Goal: Information Seeking & Learning: Learn about a topic

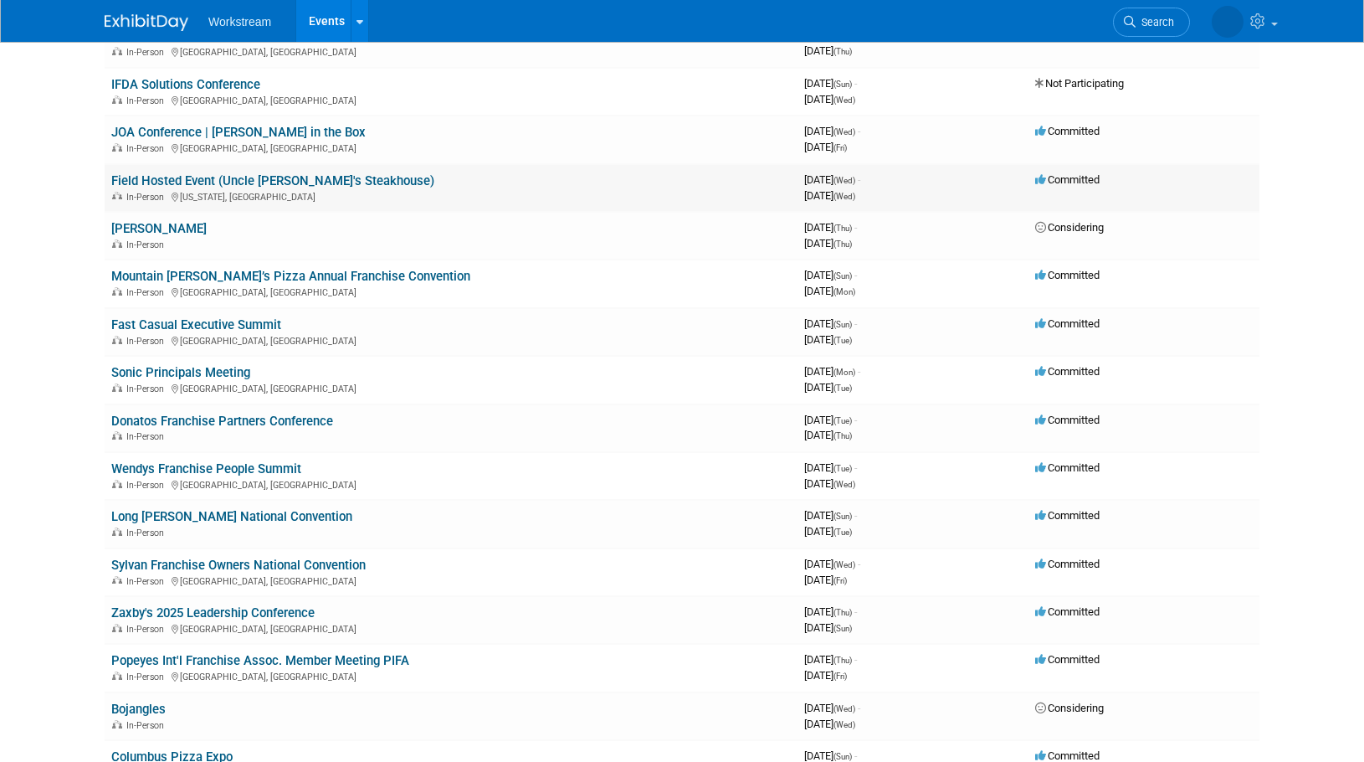
scroll to position [255, 0]
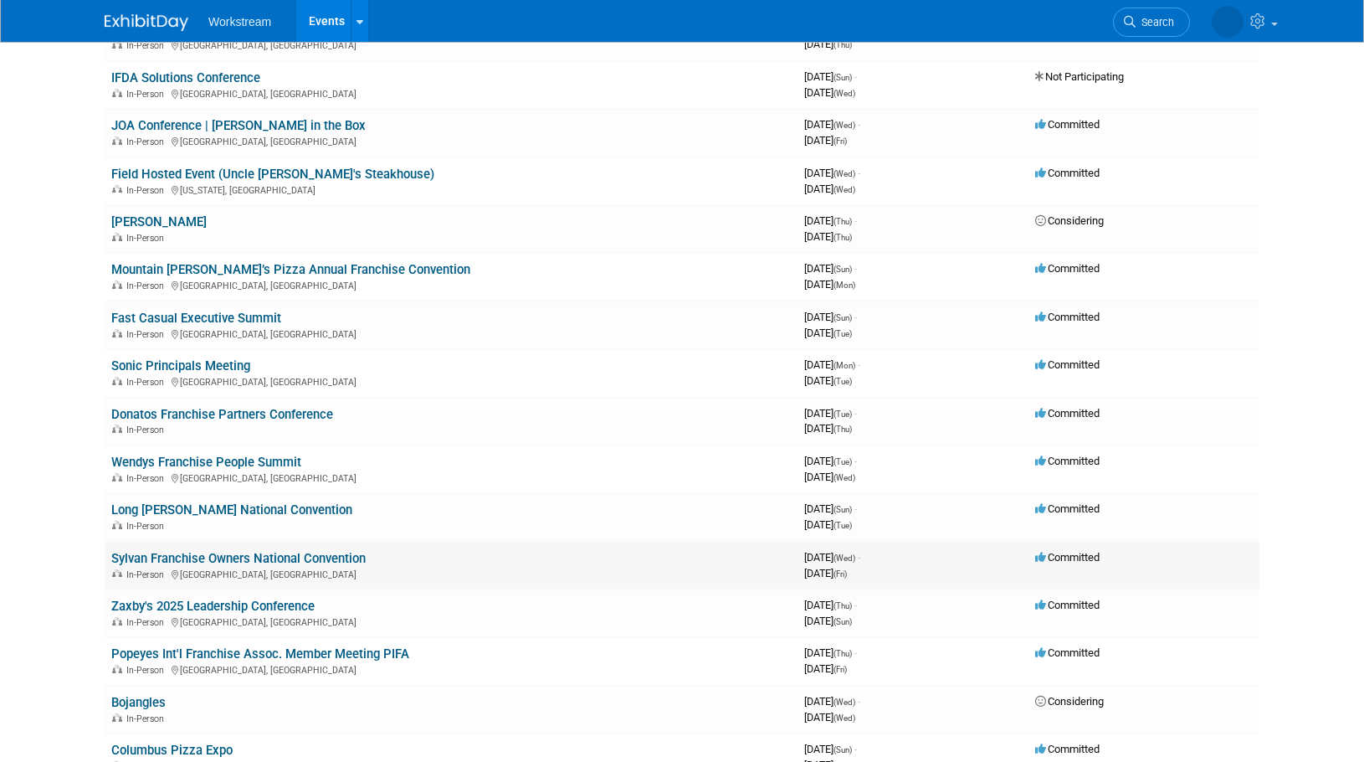
click at [272, 557] on link "Sylvan Franchise Owners National Convention" at bounding box center [238, 558] width 254 height 15
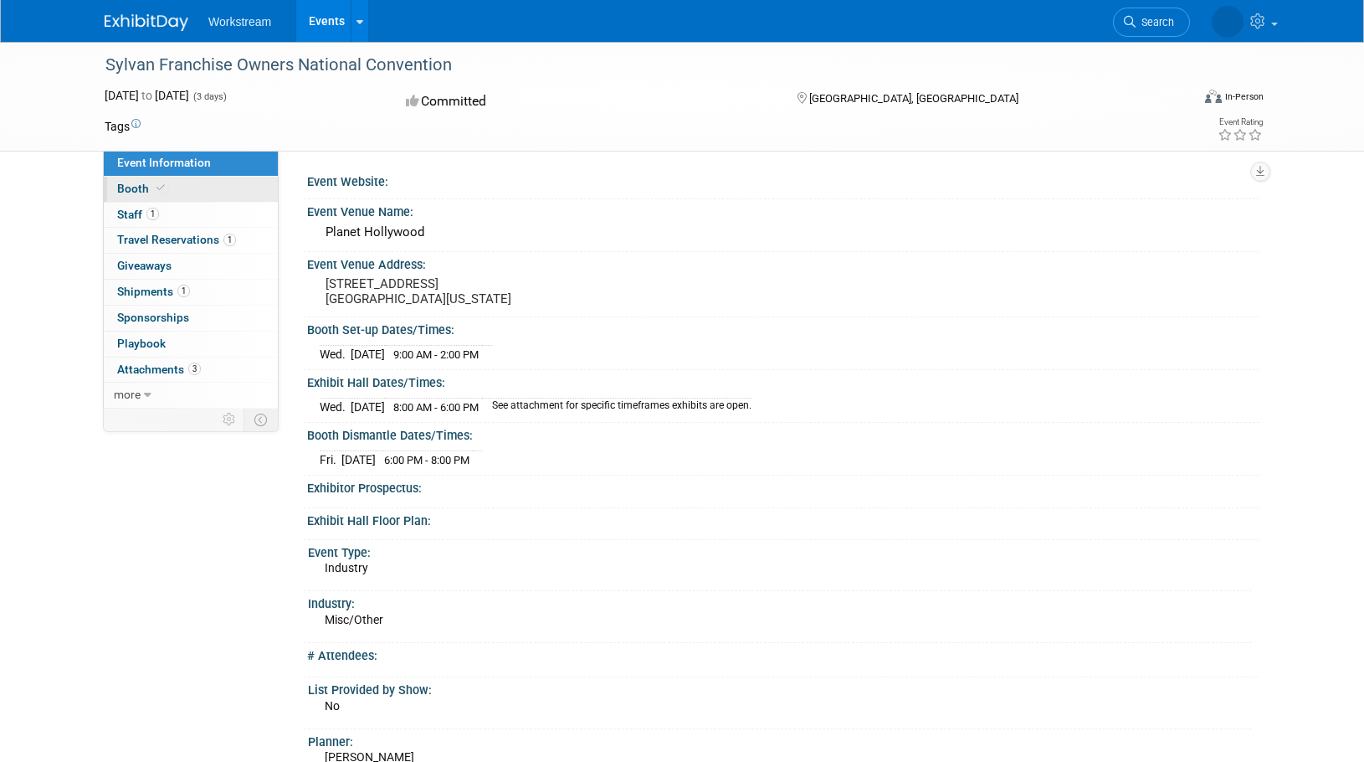
click at [202, 189] on link "Booth" at bounding box center [191, 189] width 174 height 25
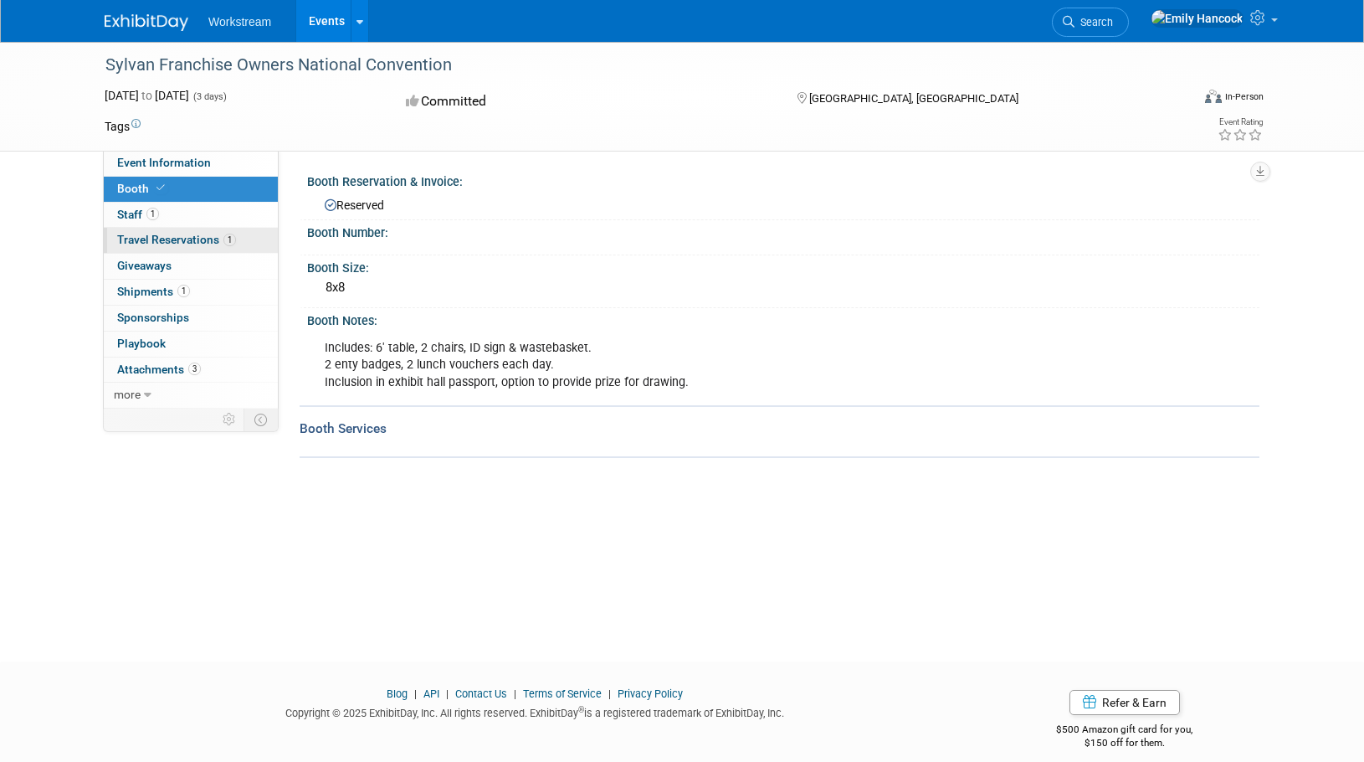
click at [247, 244] on link "1 Travel Reservations 1" at bounding box center [191, 240] width 174 height 25
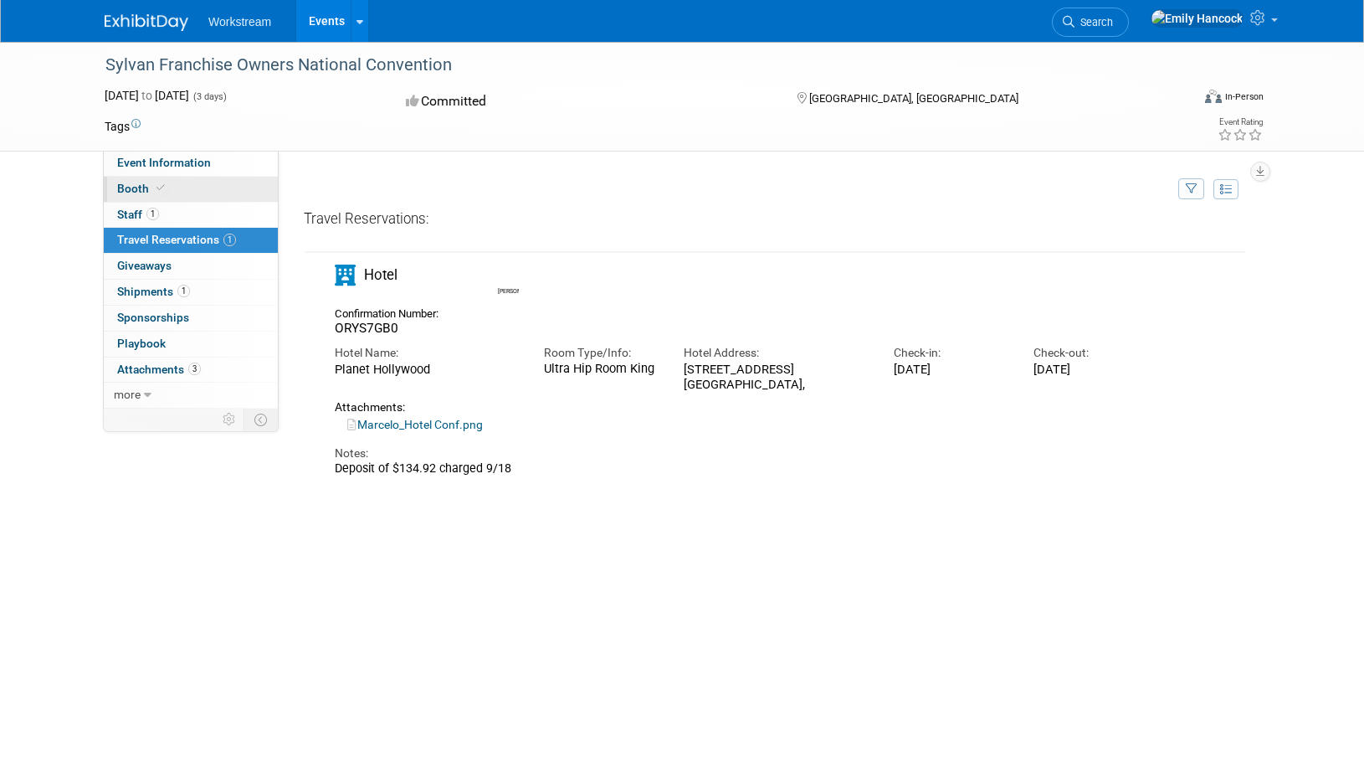
click at [204, 195] on link "Booth" at bounding box center [191, 189] width 174 height 25
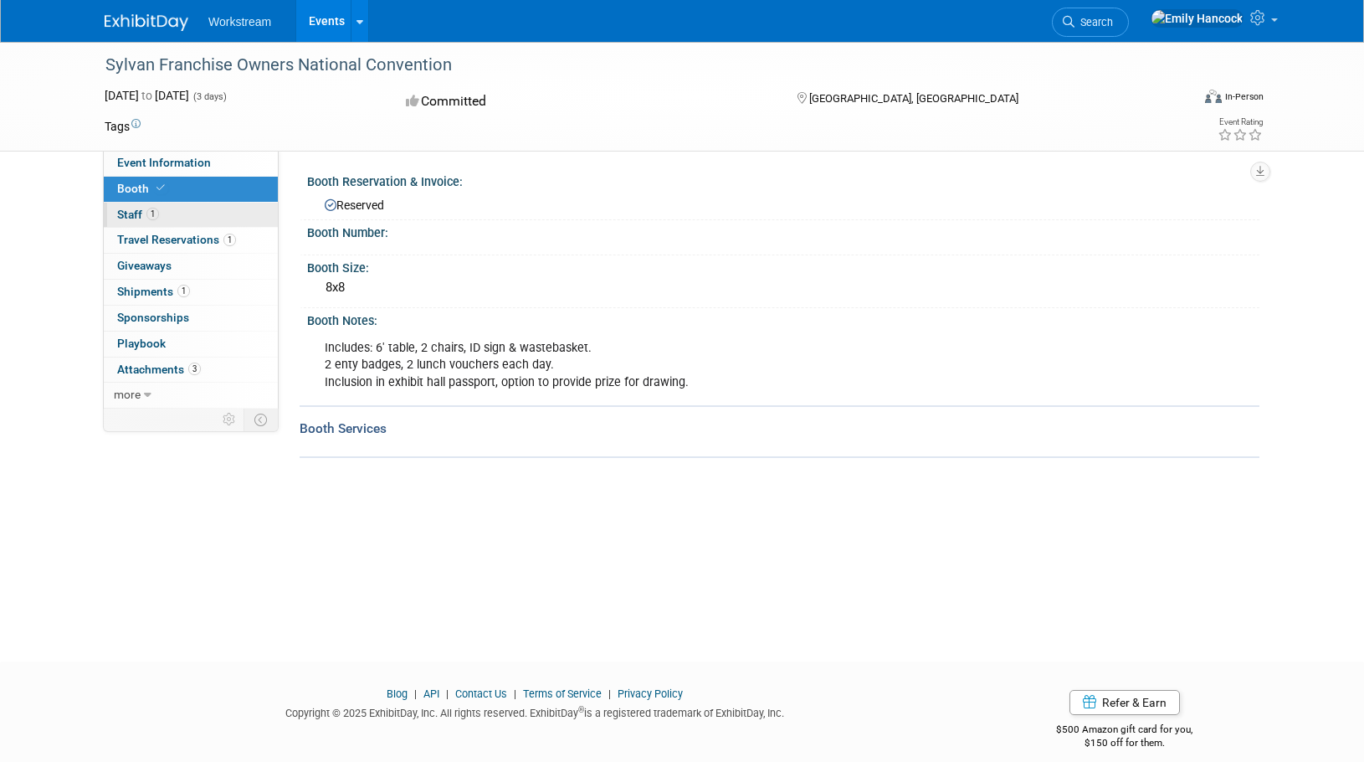
click at [202, 213] on link "1 Staff 1" at bounding box center [191, 215] width 174 height 25
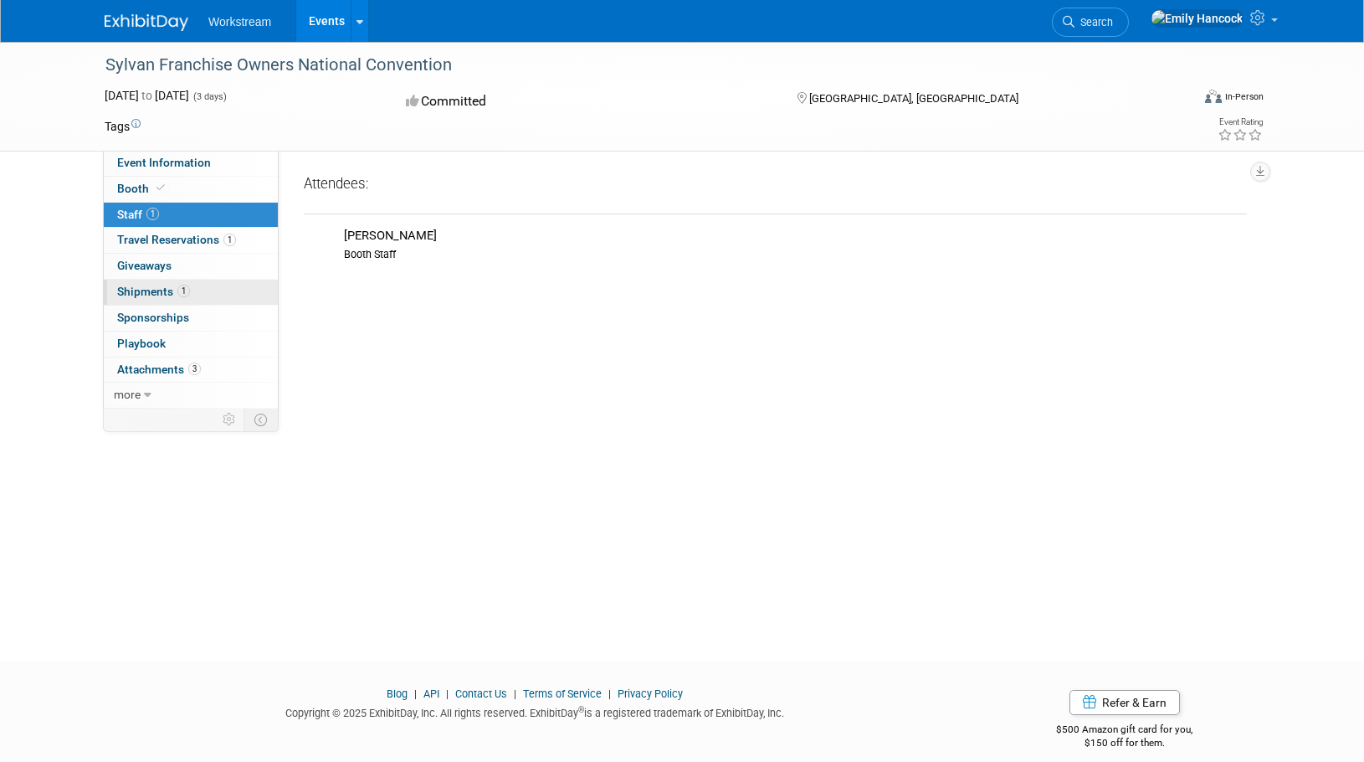
click at [200, 291] on link "1 Shipments 1" at bounding box center [191, 292] width 174 height 25
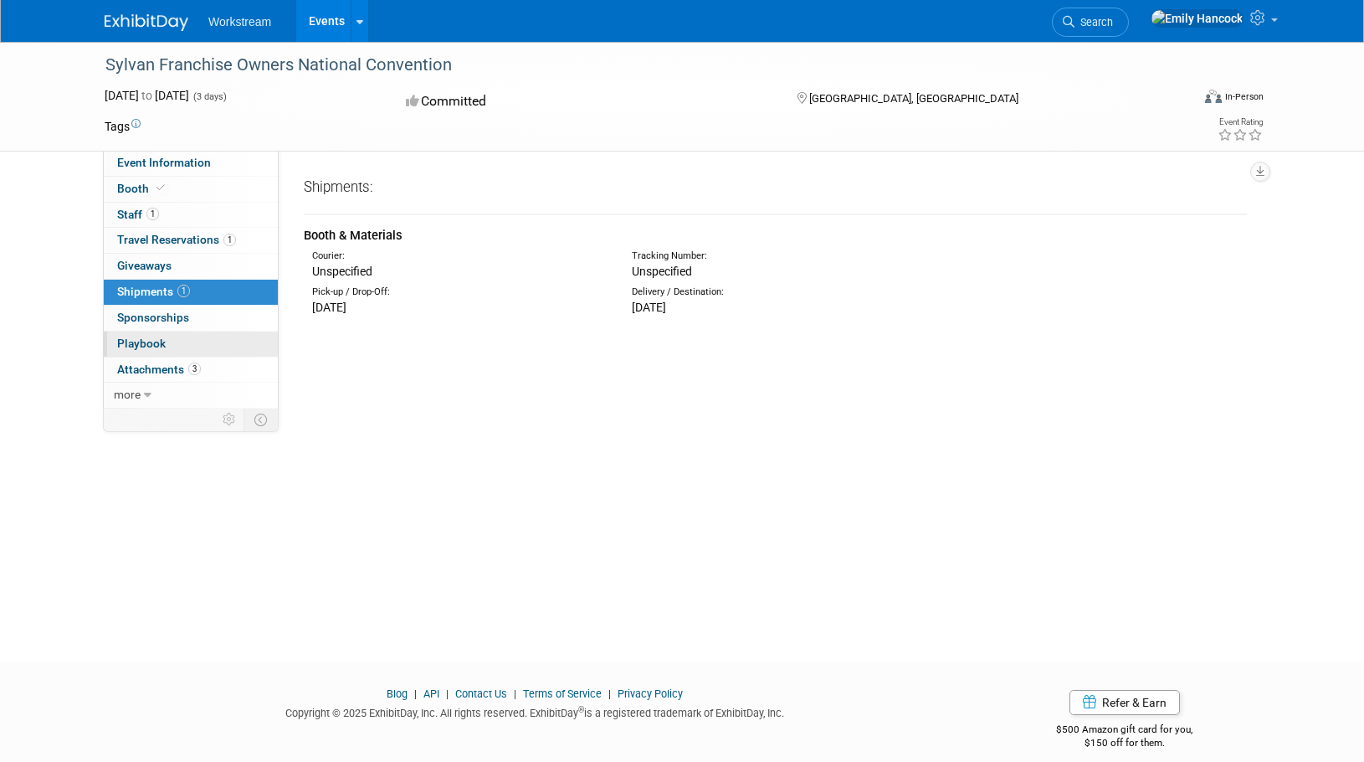
click at [207, 331] on link "0 Playbook 0" at bounding box center [191, 343] width 174 height 25
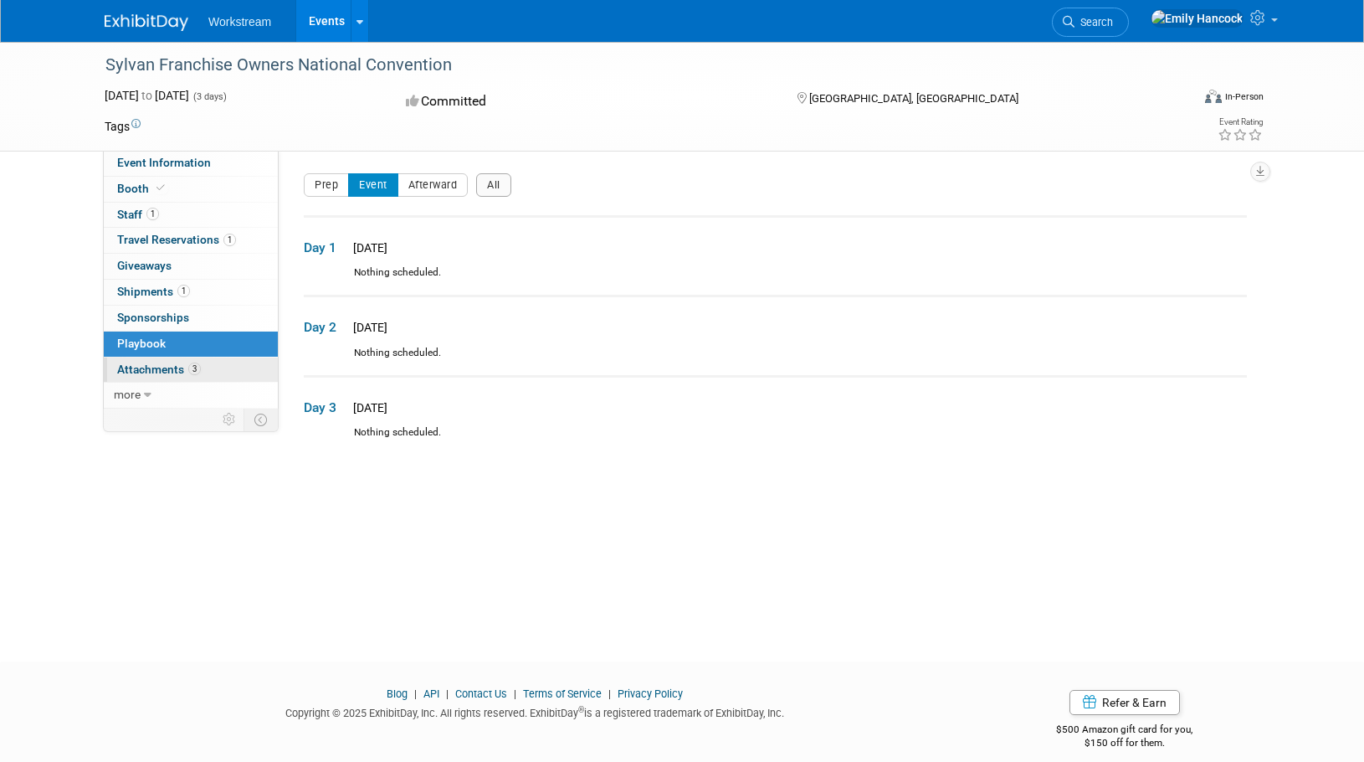
click at [203, 372] on link "3 Attachments 3" at bounding box center [191, 369] width 174 height 25
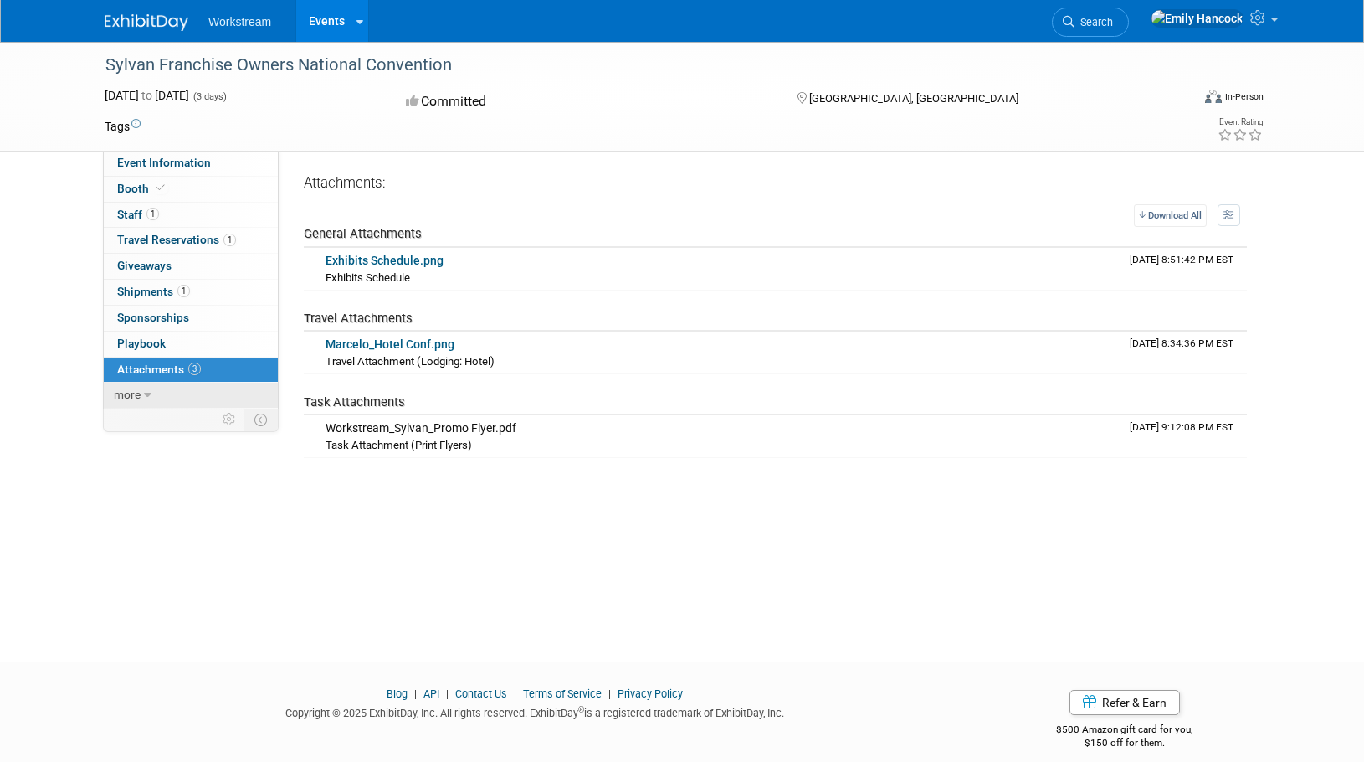
click at [188, 398] on link "more" at bounding box center [191, 395] width 174 height 25
click at [213, 156] on link "Event Information" at bounding box center [191, 163] width 174 height 25
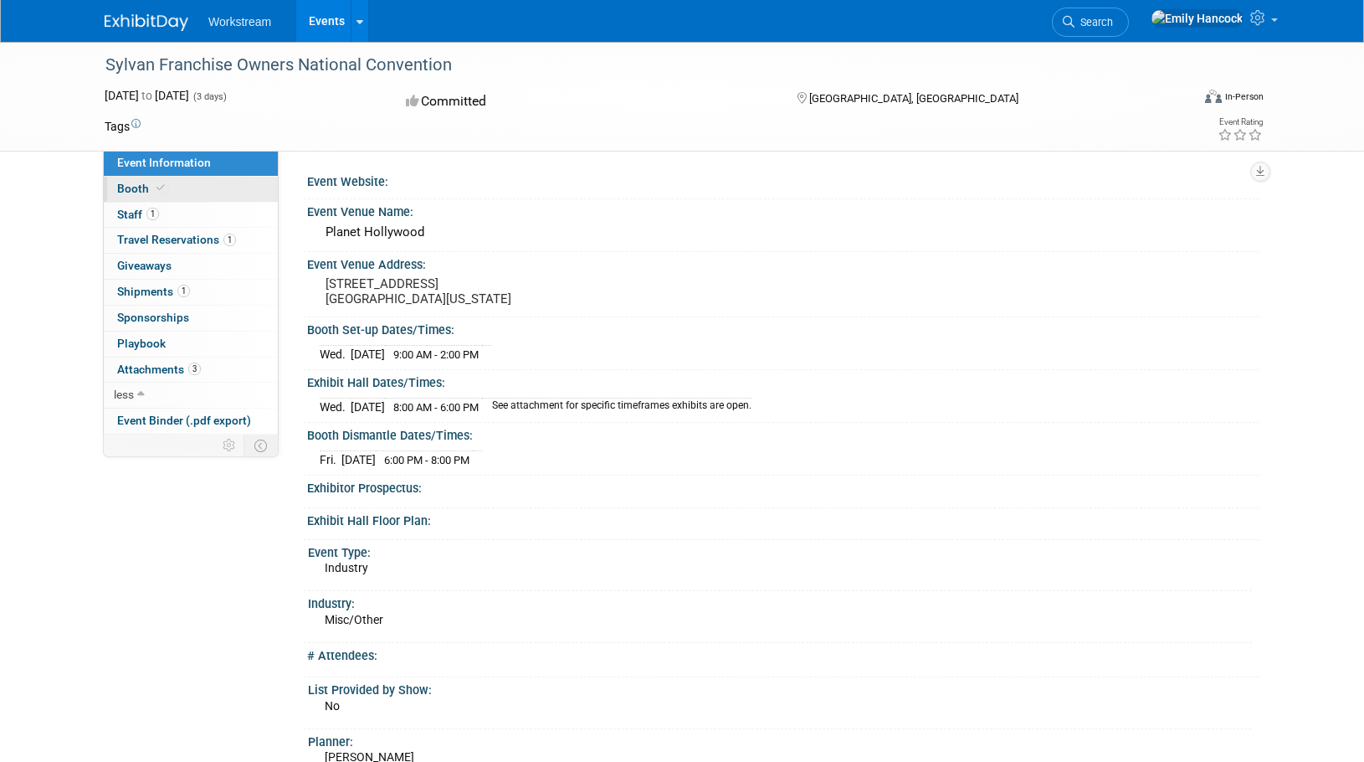
click at [213, 189] on link "Booth" at bounding box center [191, 189] width 174 height 25
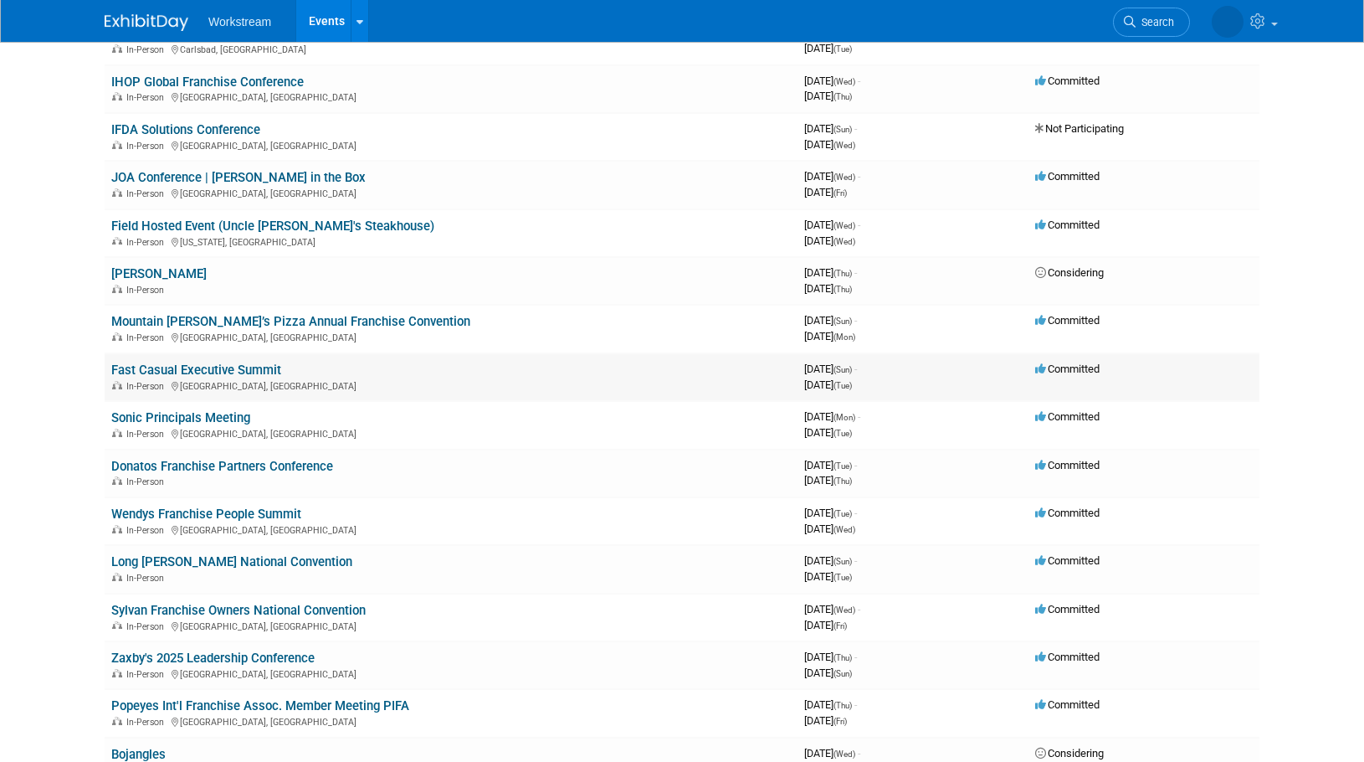
scroll to position [222, 0]
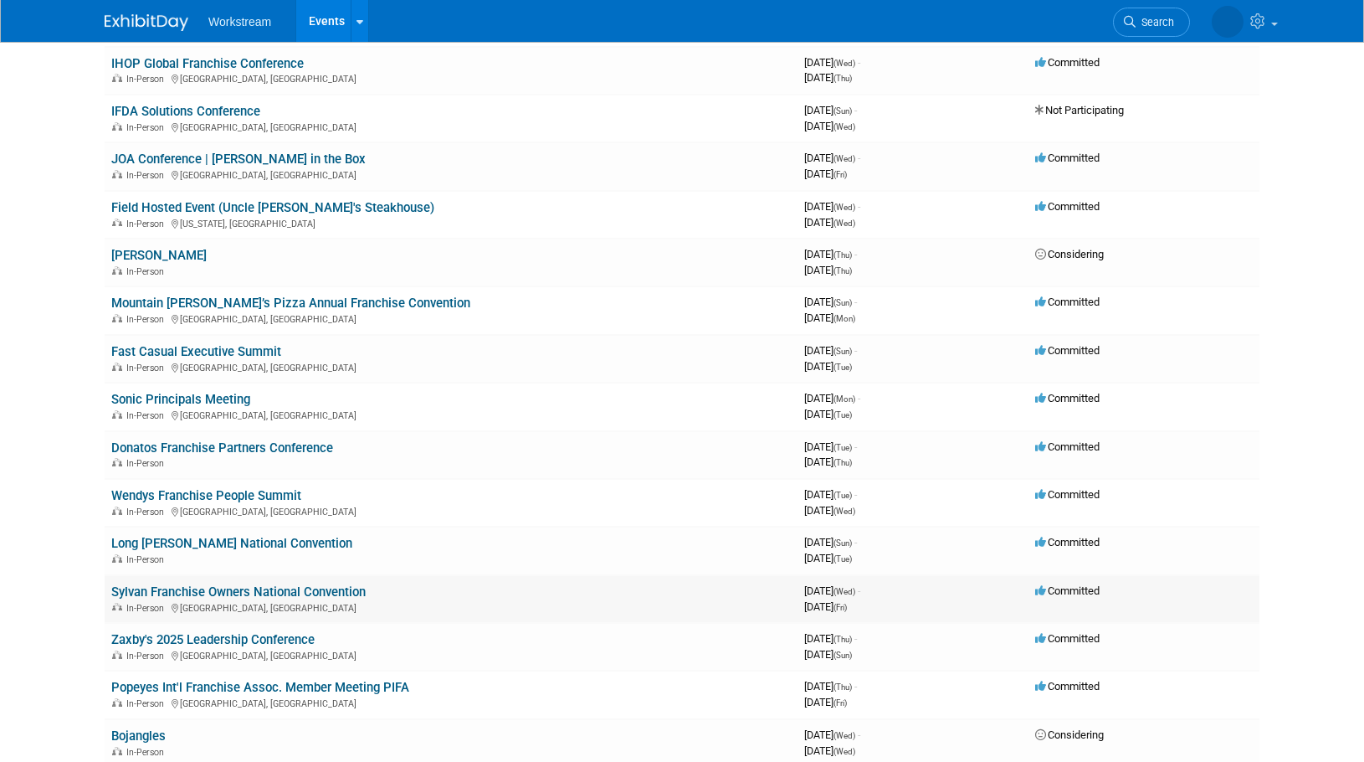
click at [264, 586] on link "Sylvan Franchise Owners National Convention" at bounding box center [238, 591] width 254 height 15
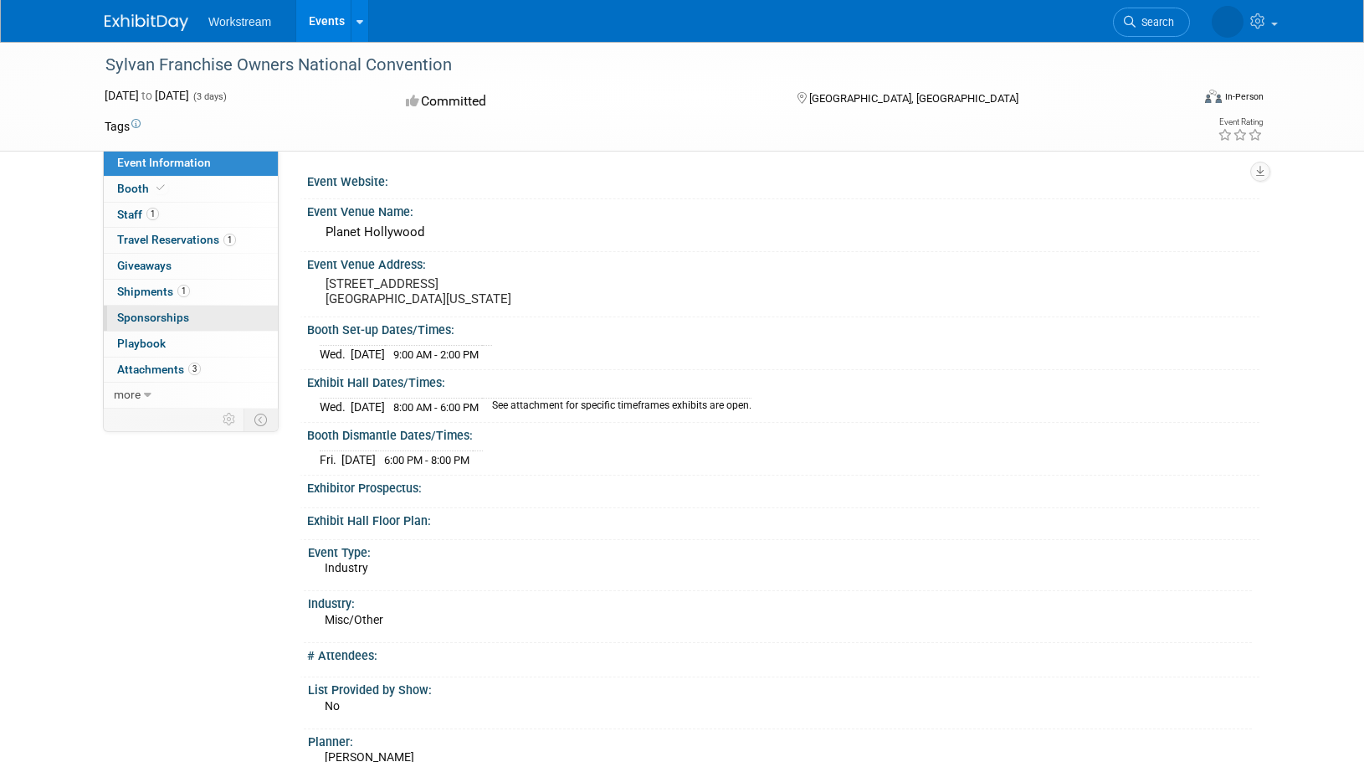
click at [199, 321] on link "0 Sponsorships 0" at bounding box center [191, 318] width 174 height 25
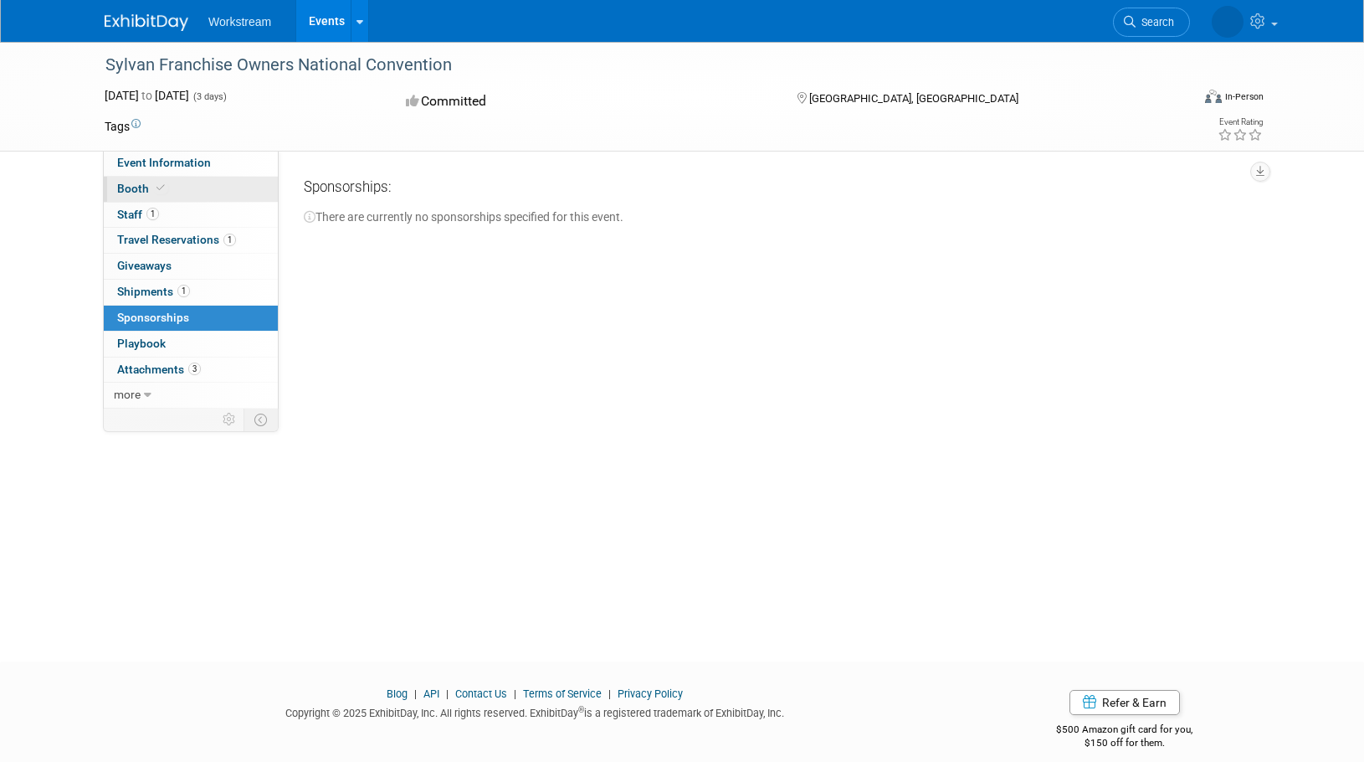
click at [217, 198] on link "Booth" at bounding box center [191, 189] width 174 height 25
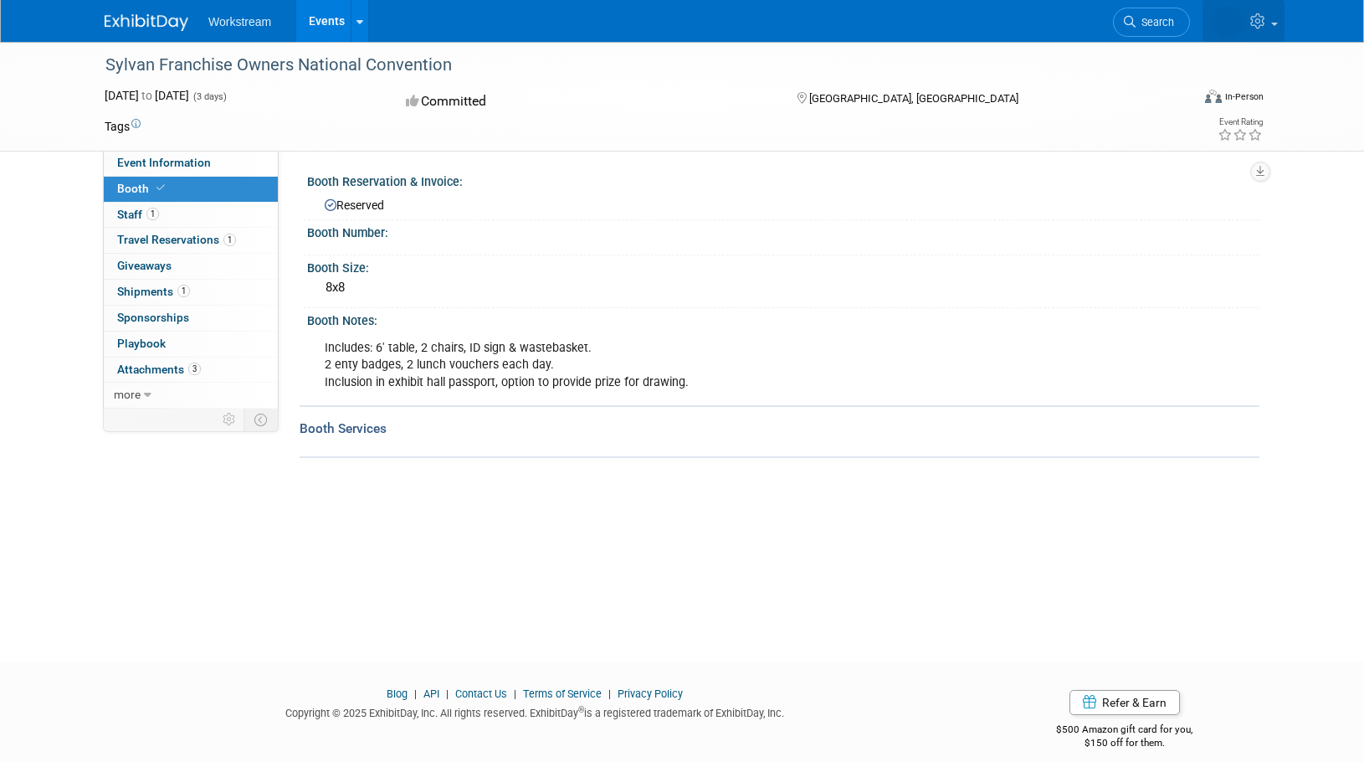
click at [1266, 21] on icon at bounding box center [1259, 20] width 19 height 15
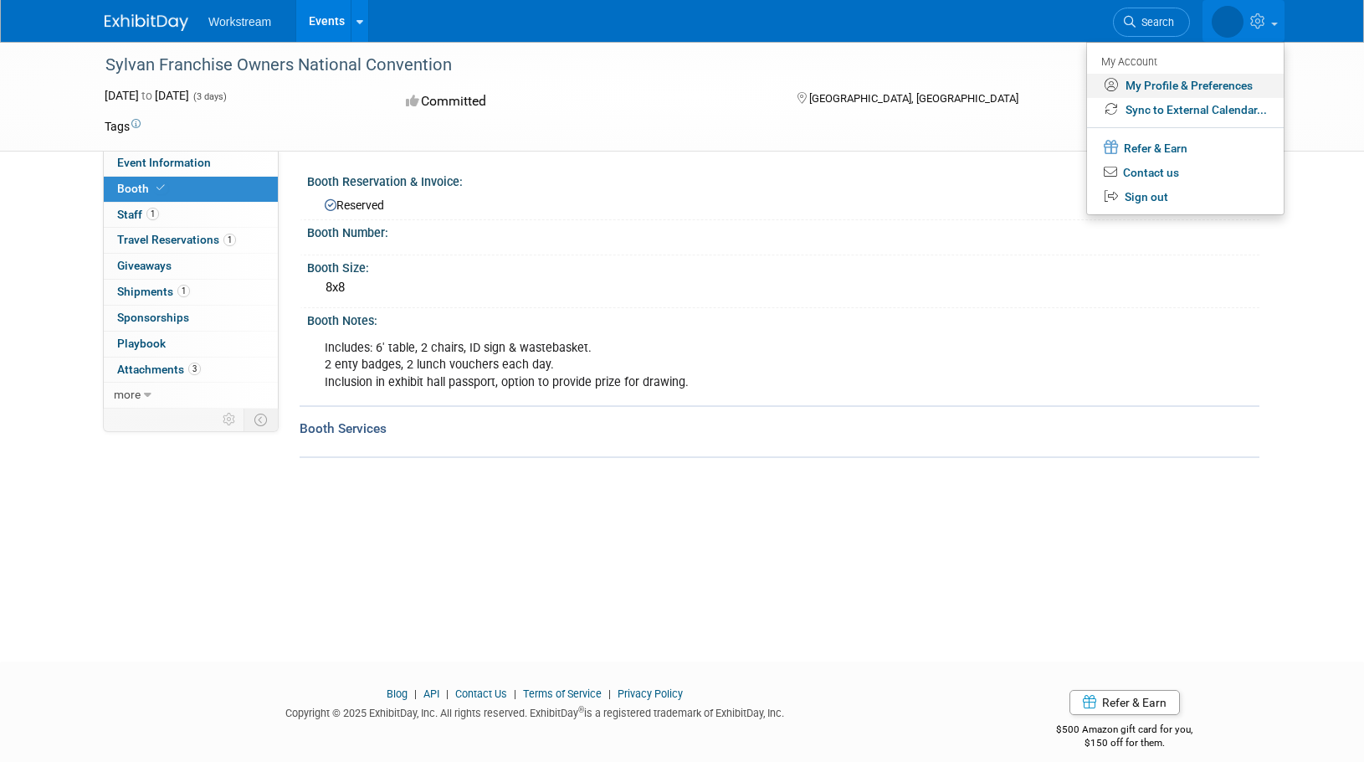
click at [1215, 84] on link "My Profile & Preferences" at bounding box center [1185, 86] width 197 height 24
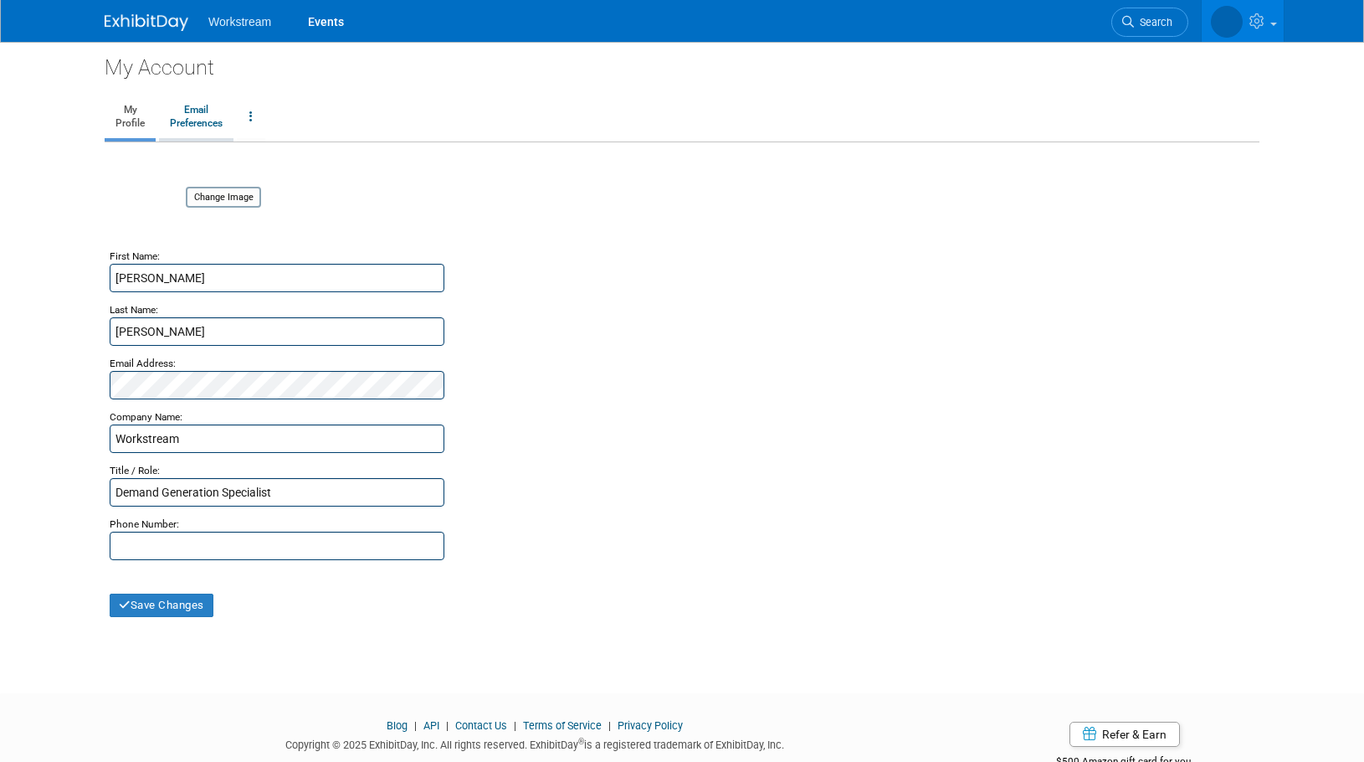
click at [200, 114] on link "Email Preferences" at bounding box center [196, 117] width 74 height 42
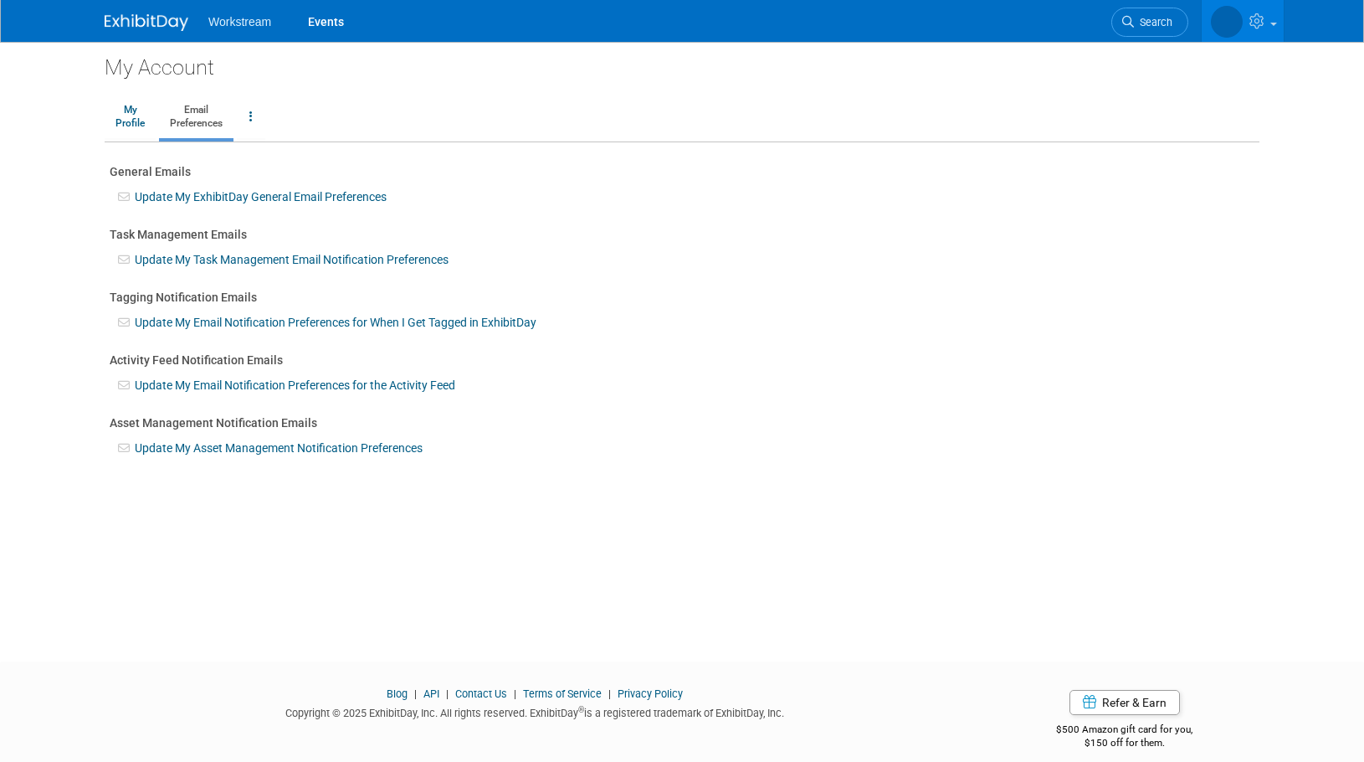
click at [138, 23] on img at bounding box center [147, 22] width 84 height 17
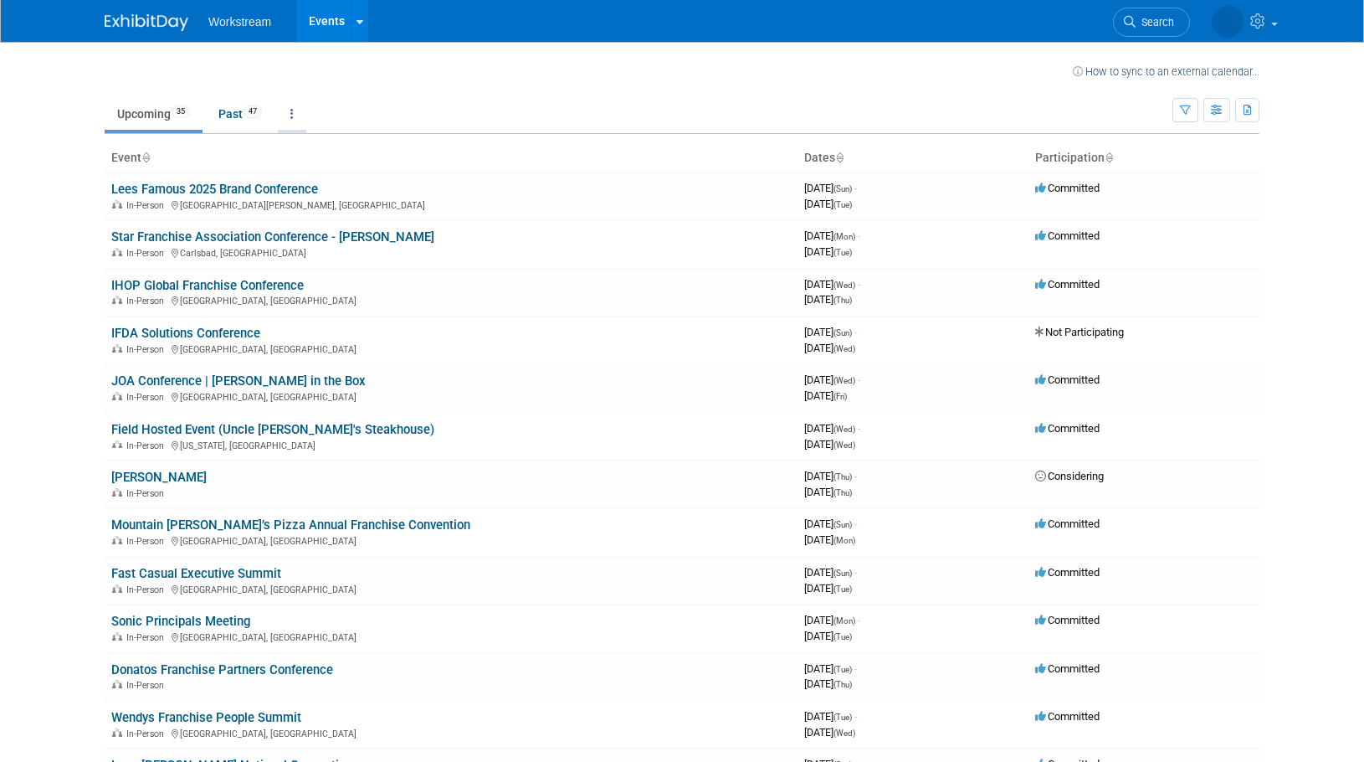
click at [300, 114] on link at bounding box center [292, 114] width 28 height 32
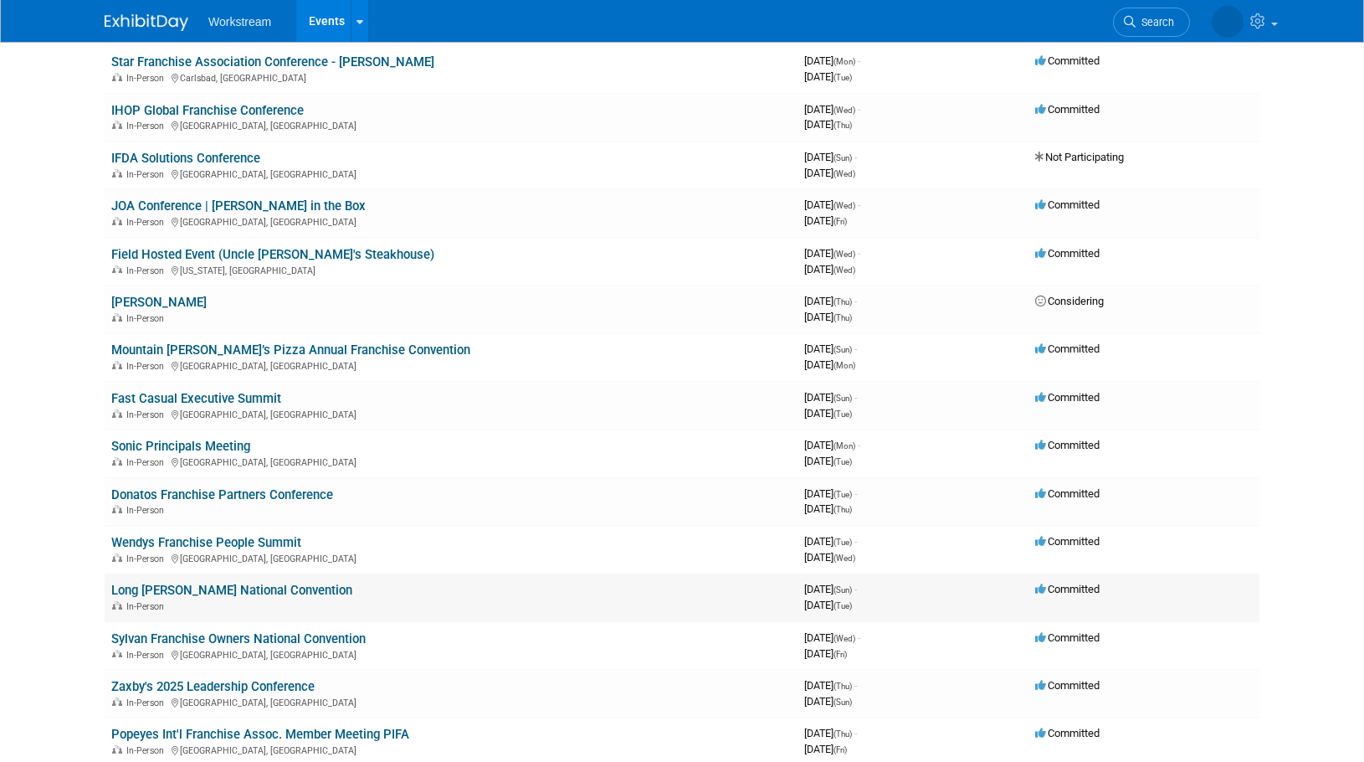
scroll to position [179, 0]
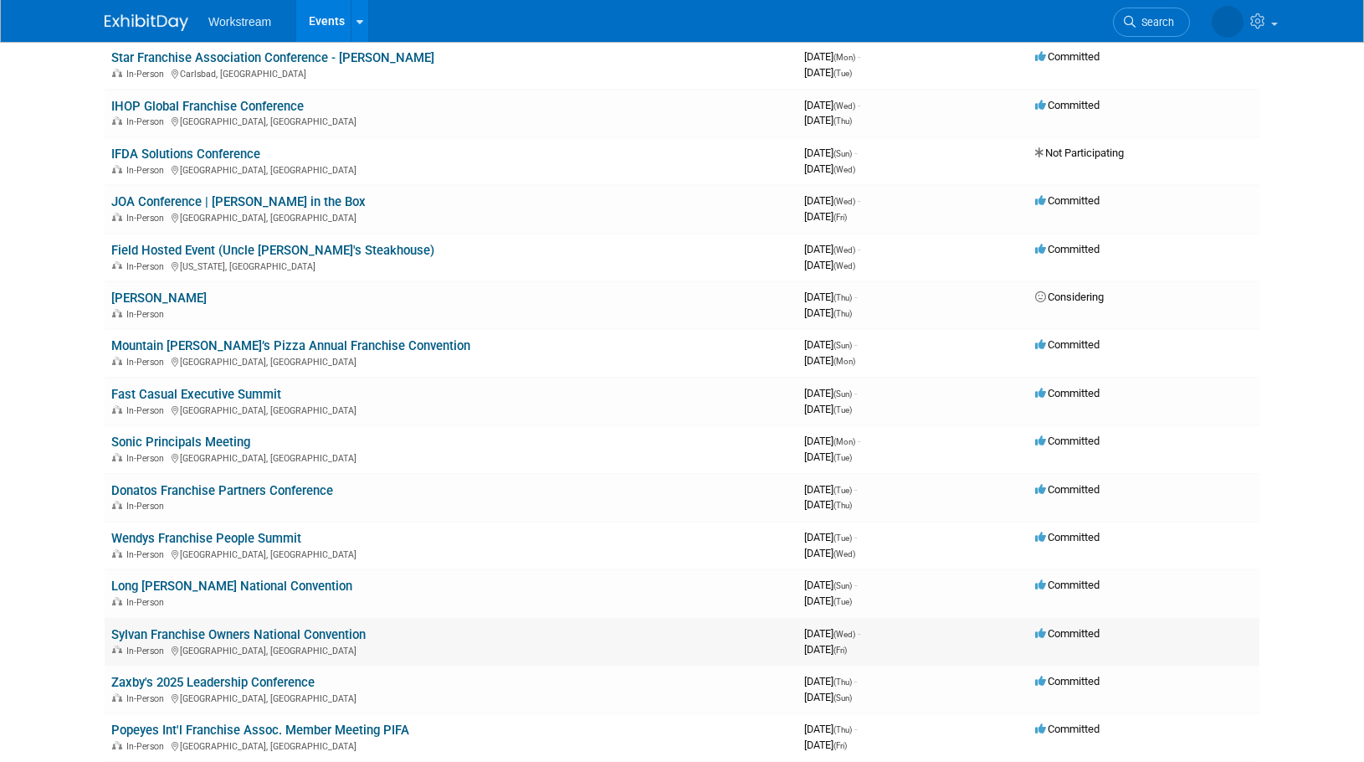
click at [220, 632] on link "Sylvan Franchise Owners National Convention" at bounding box center [238, 634] width 254 height 15
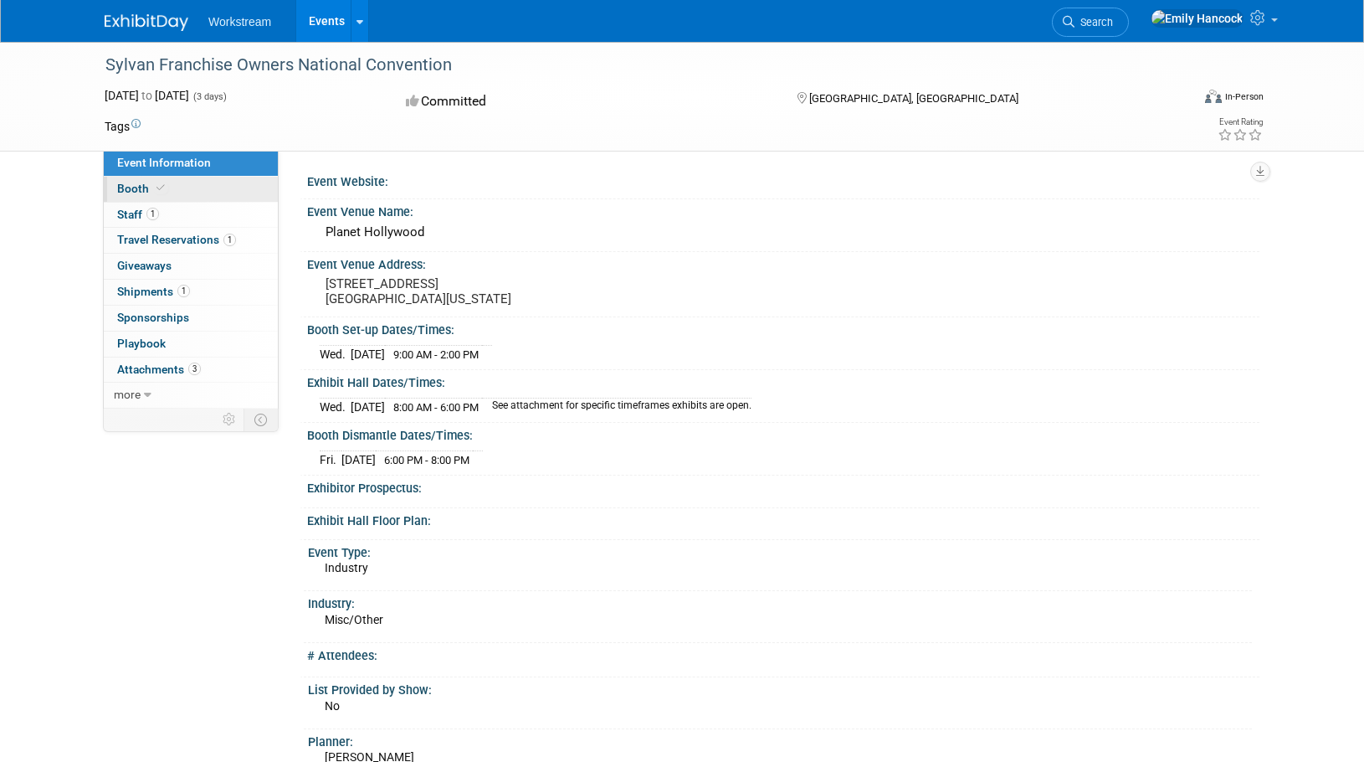
click at [218, 190] on link "Booth" at bounding box center [191, 189] width 174 height 25
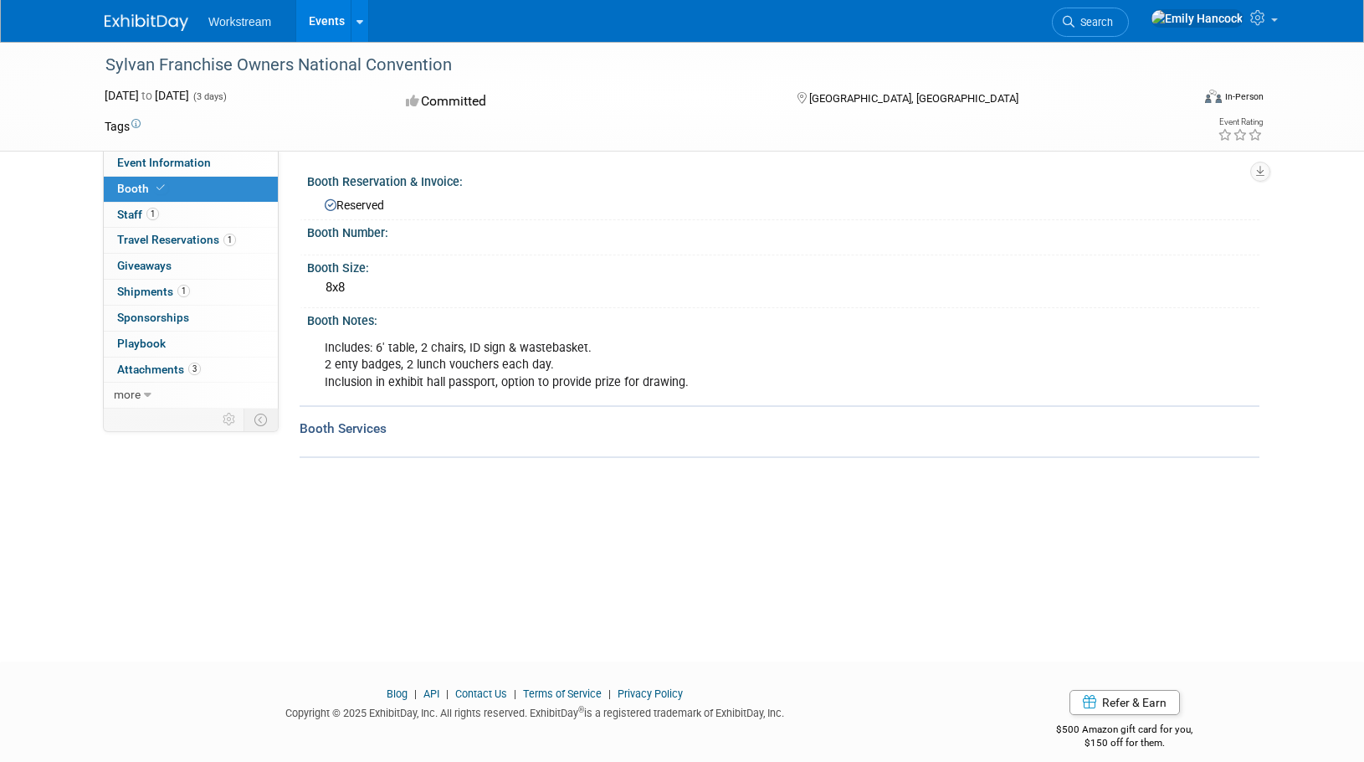
click at [367, 182] on div "Booth Reservation & Invoice:" at bounding box center [783, 179] width 953 height 21
click at [231, 420] on icon at bounding box center [229, 419] width 13 height 13
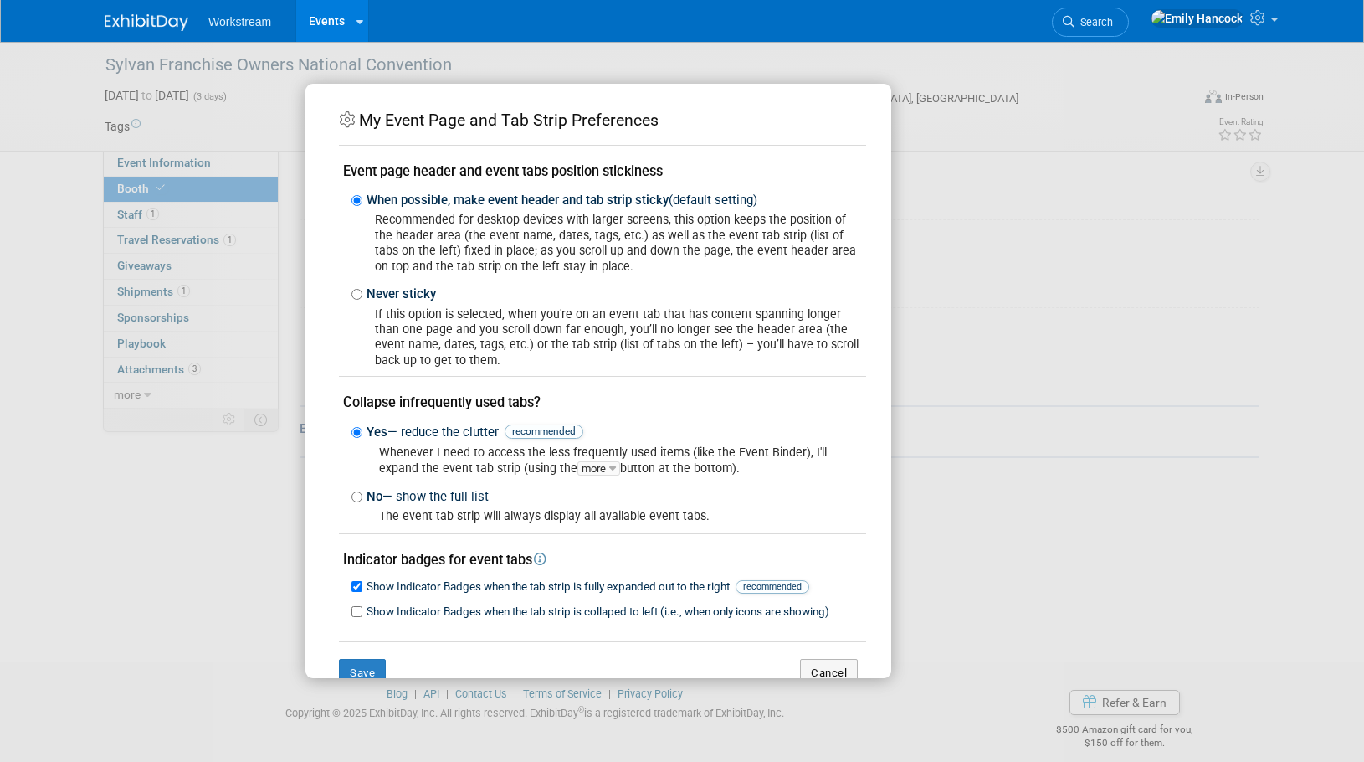
scroll to position [42, 0]
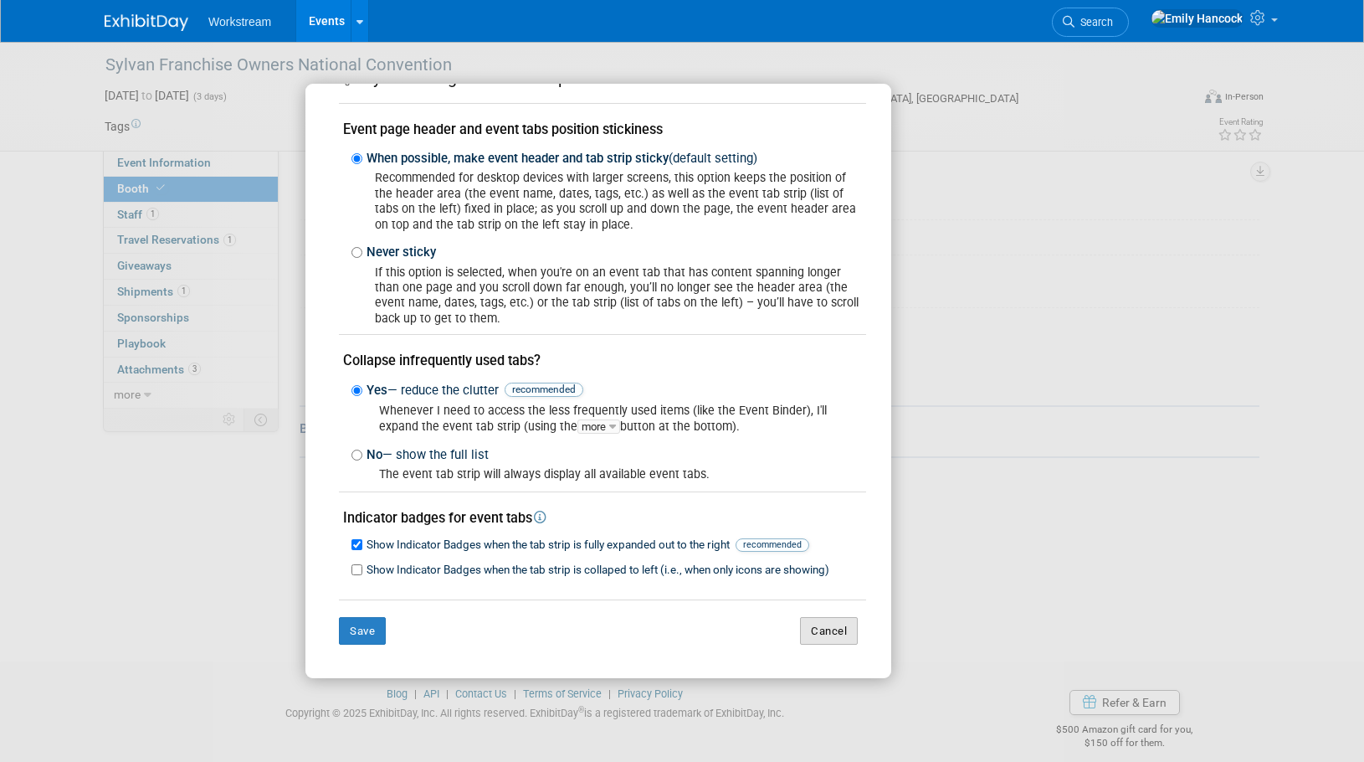
click at [824, 628] on button "Cancel" at bounding box center [829, 631] width 58 height 28
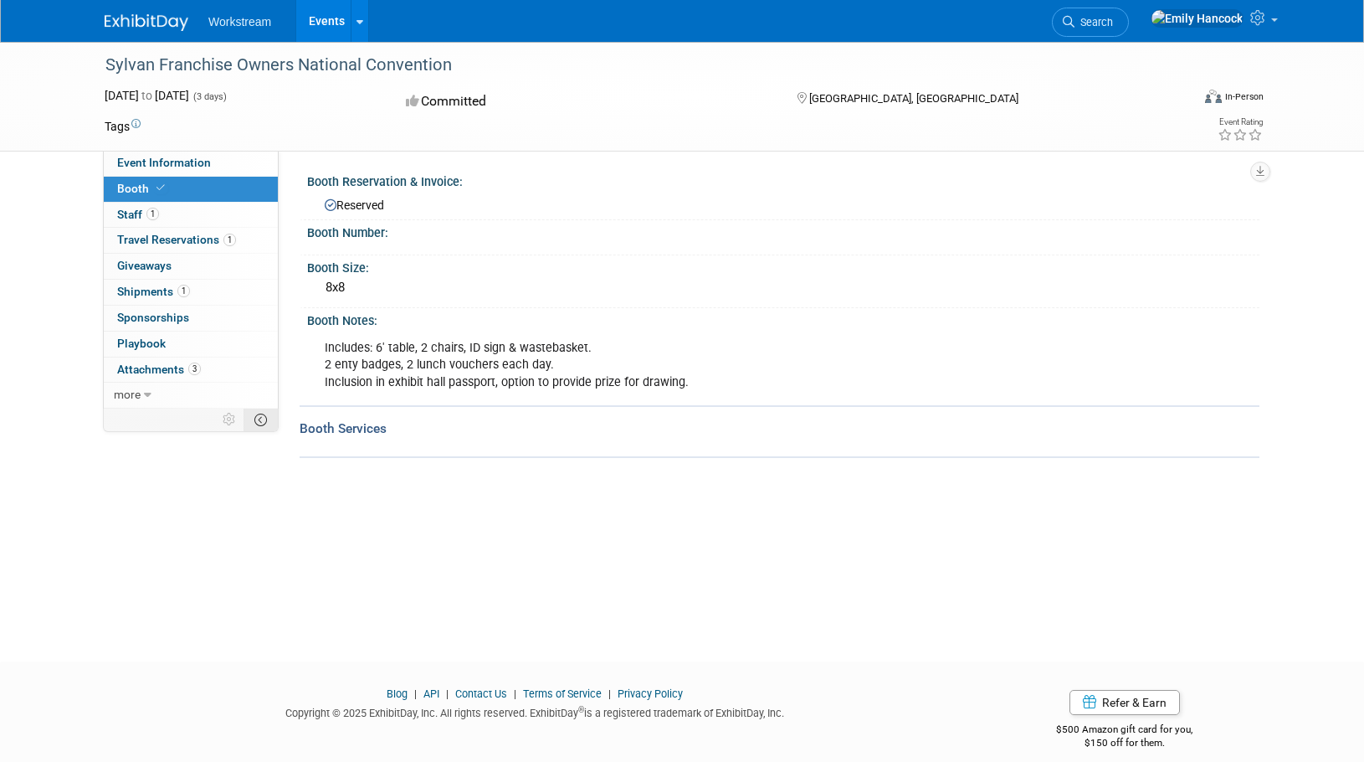
click at [259, 422] on icon at bounding box center [260, 419] width 13 height 13
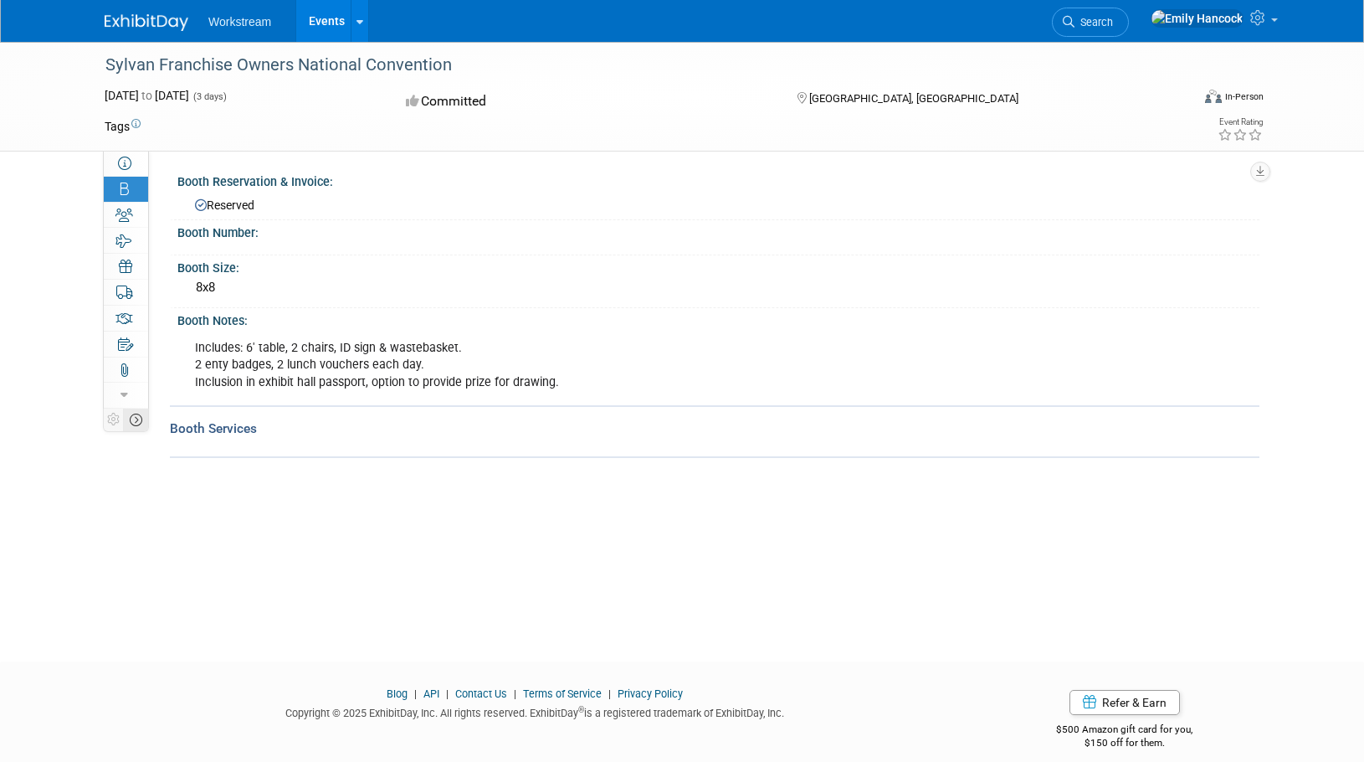
click at [136, 420] on icon at bounding box center [136, 419] width 13 height 13
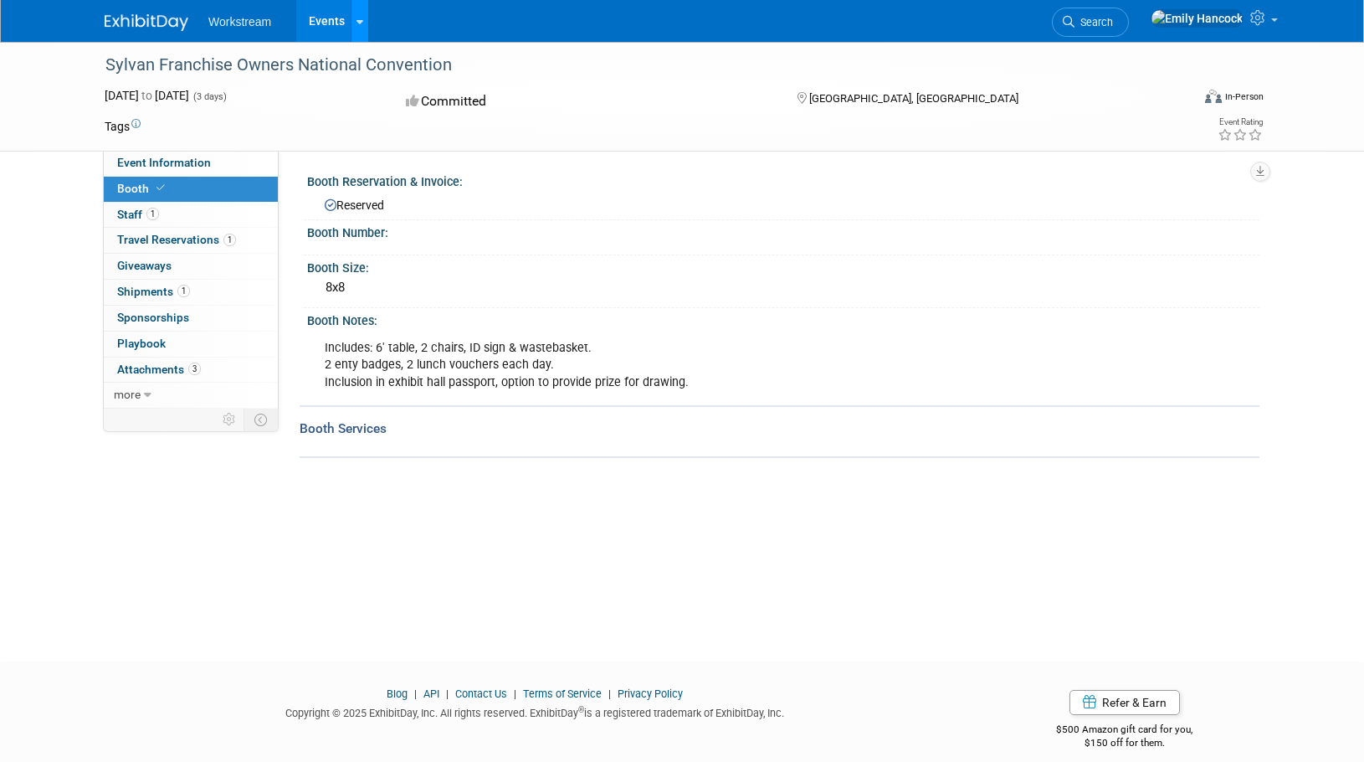
click at [357, 33] on link at bounding box center [360, 21] width 18 height 42
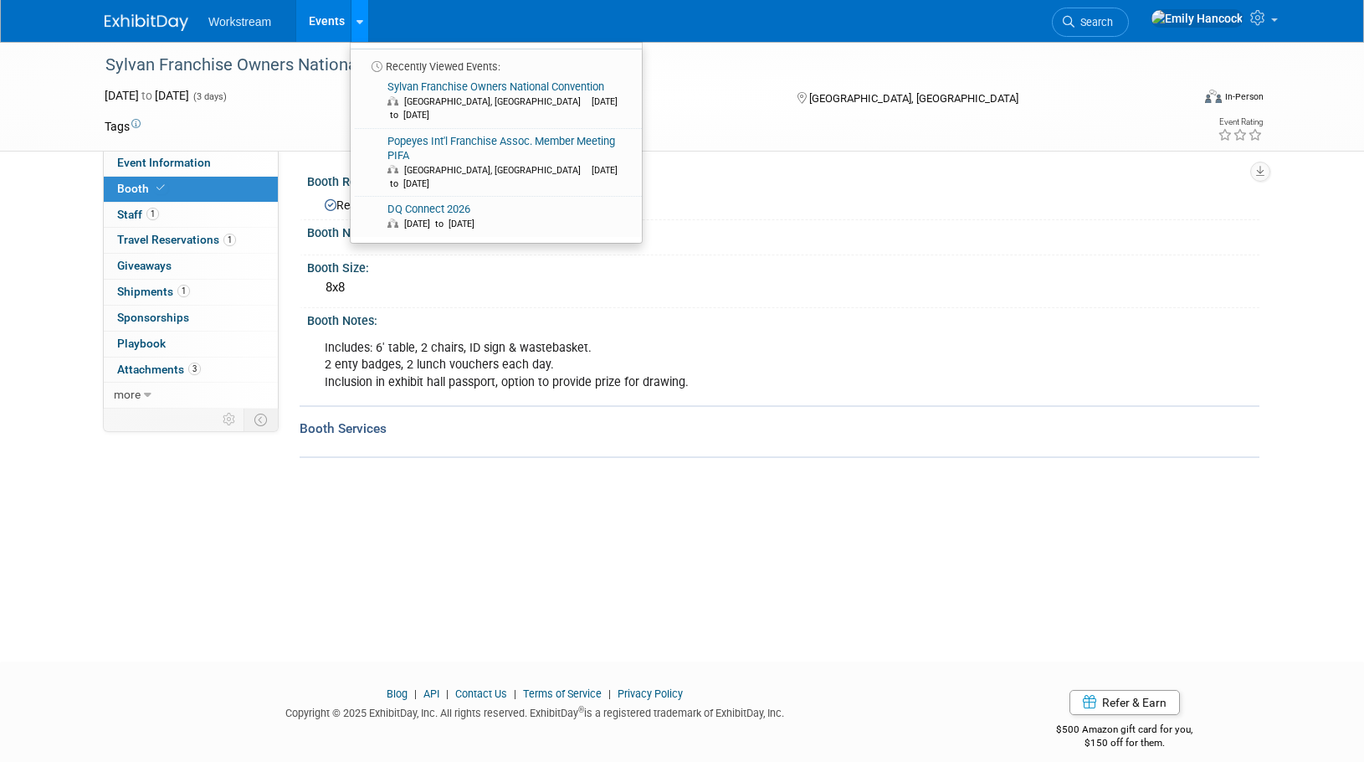
click at [357, 33] on link at bounding box center [360, 21] width 18 height 42
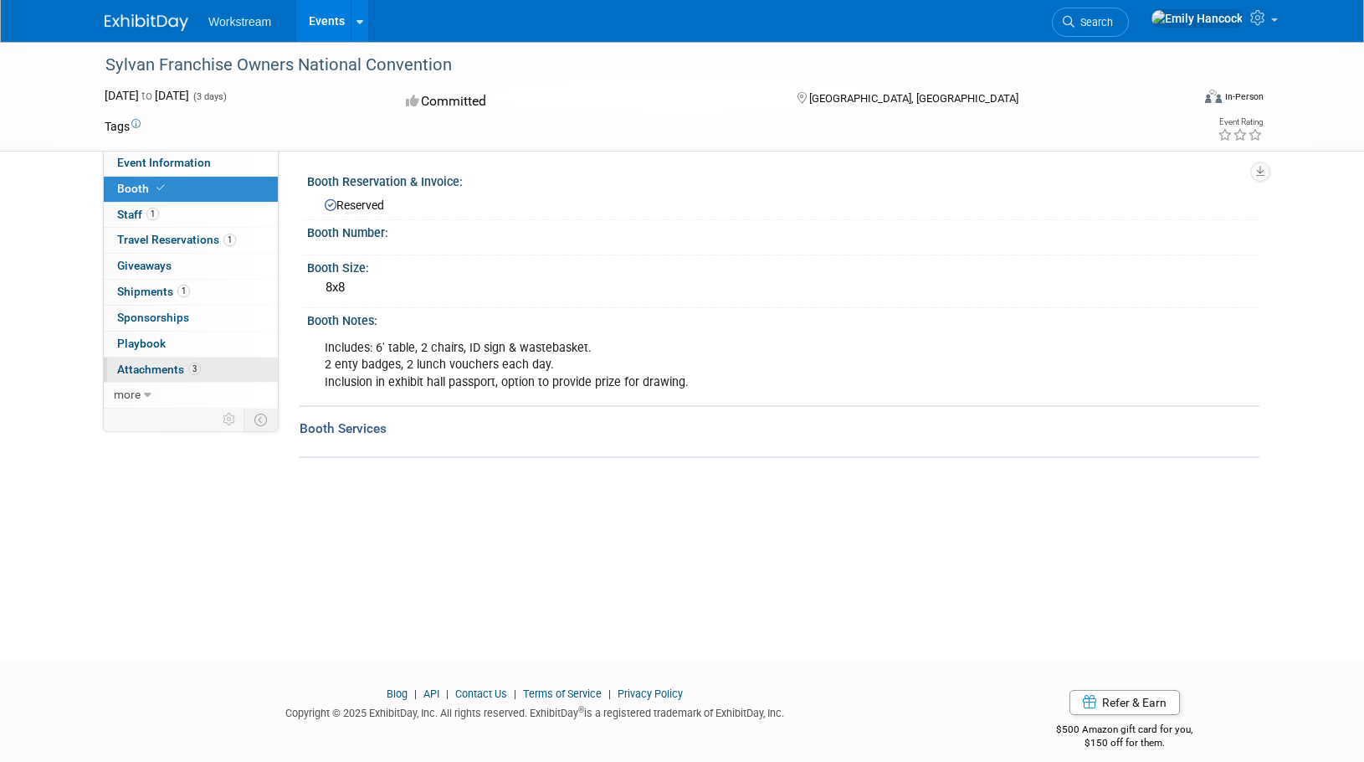
click at [213, 367] on link "3 Attachments 3" at bounding box center [191, 369] width 174 height 25
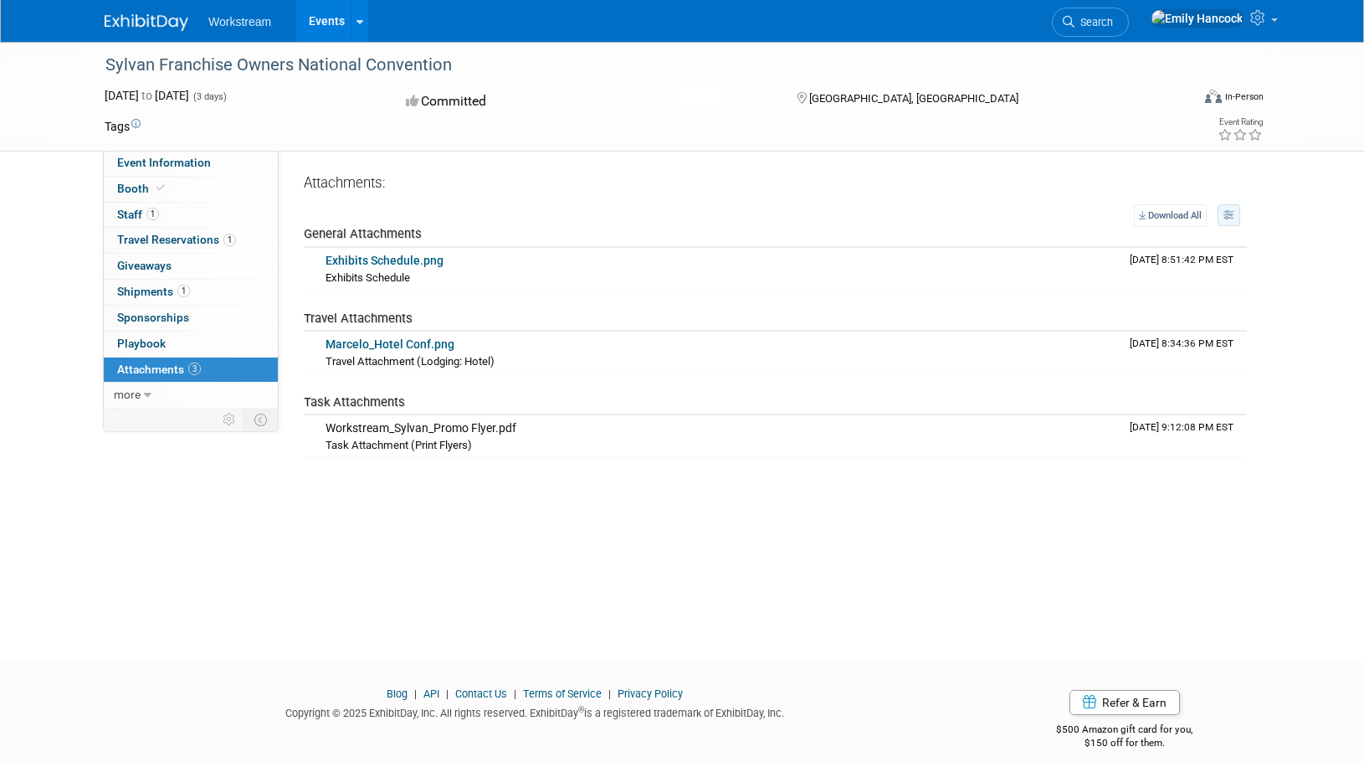
click at [1230, 219] on icon "button" at bounding box center [1230, 215] width 12 height 10
click at [1256, 221] on div "Event Website: Event Venue Name: Planet [GEOGRAPHIC_DATA] Event Venue Address: …" at bounding box center [769, 304] width 981 height 307
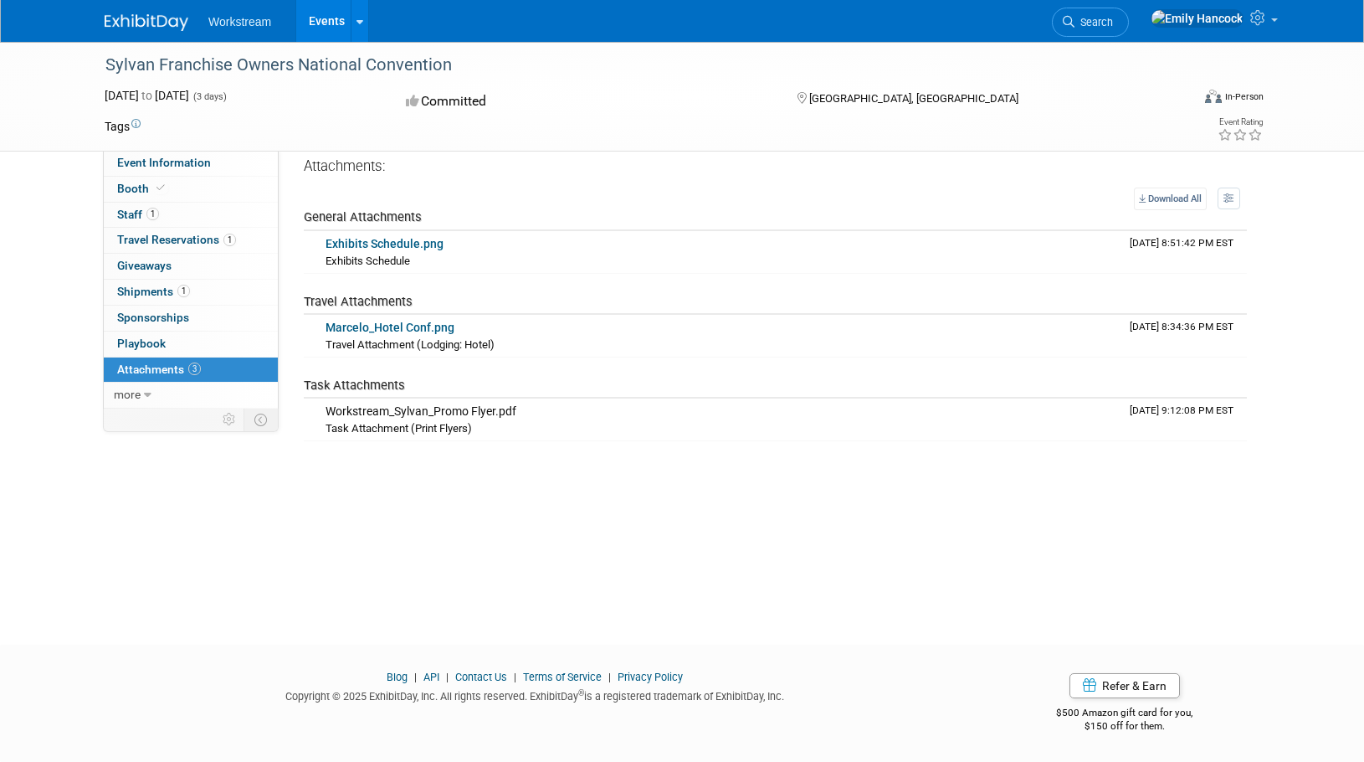
scroll to position [0, 0]
